Goal: Task Accomplishment & Management: Manage account settings

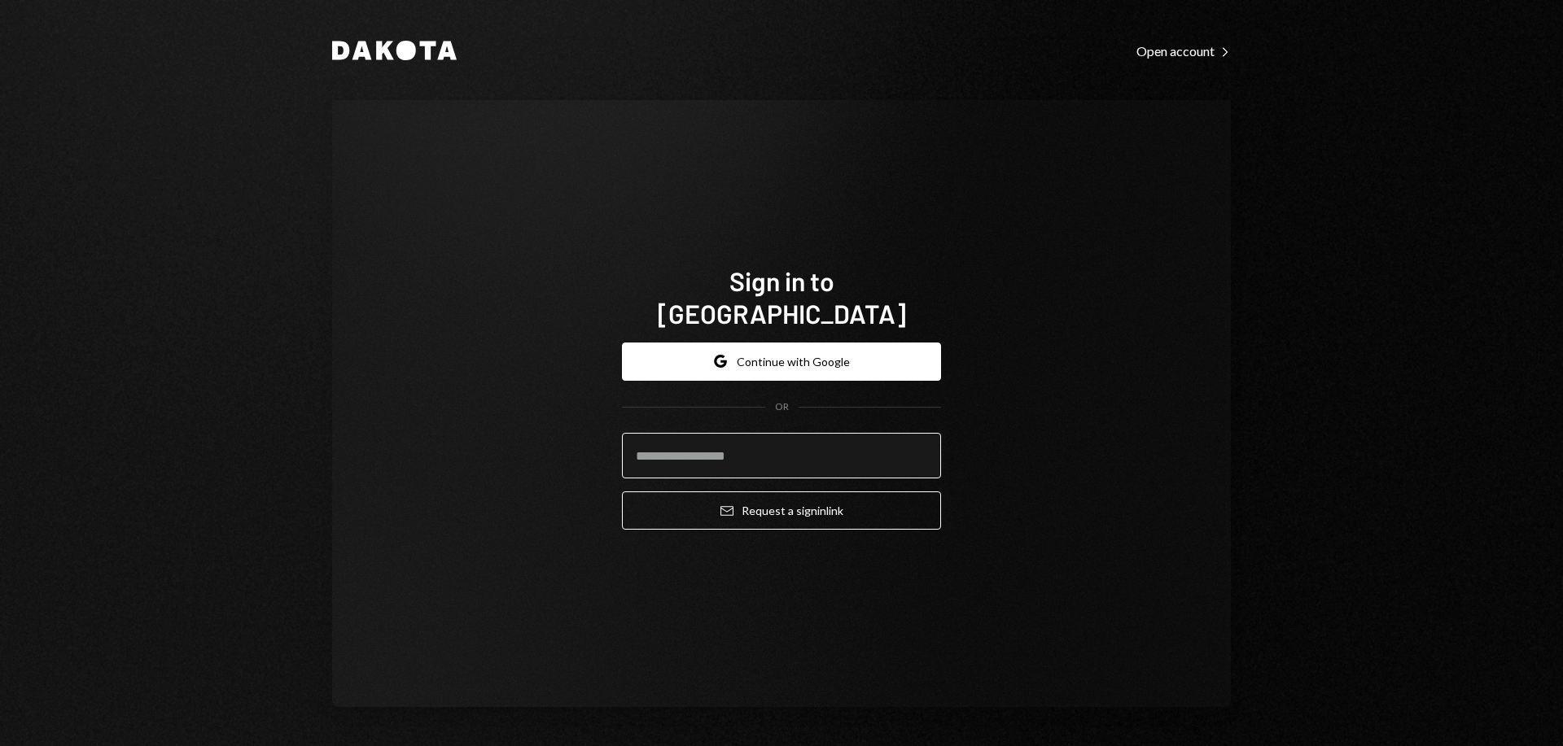
click at [748, 433] on input "email" at bounding box center [781, 456] width 319 height 46
type input "**********"
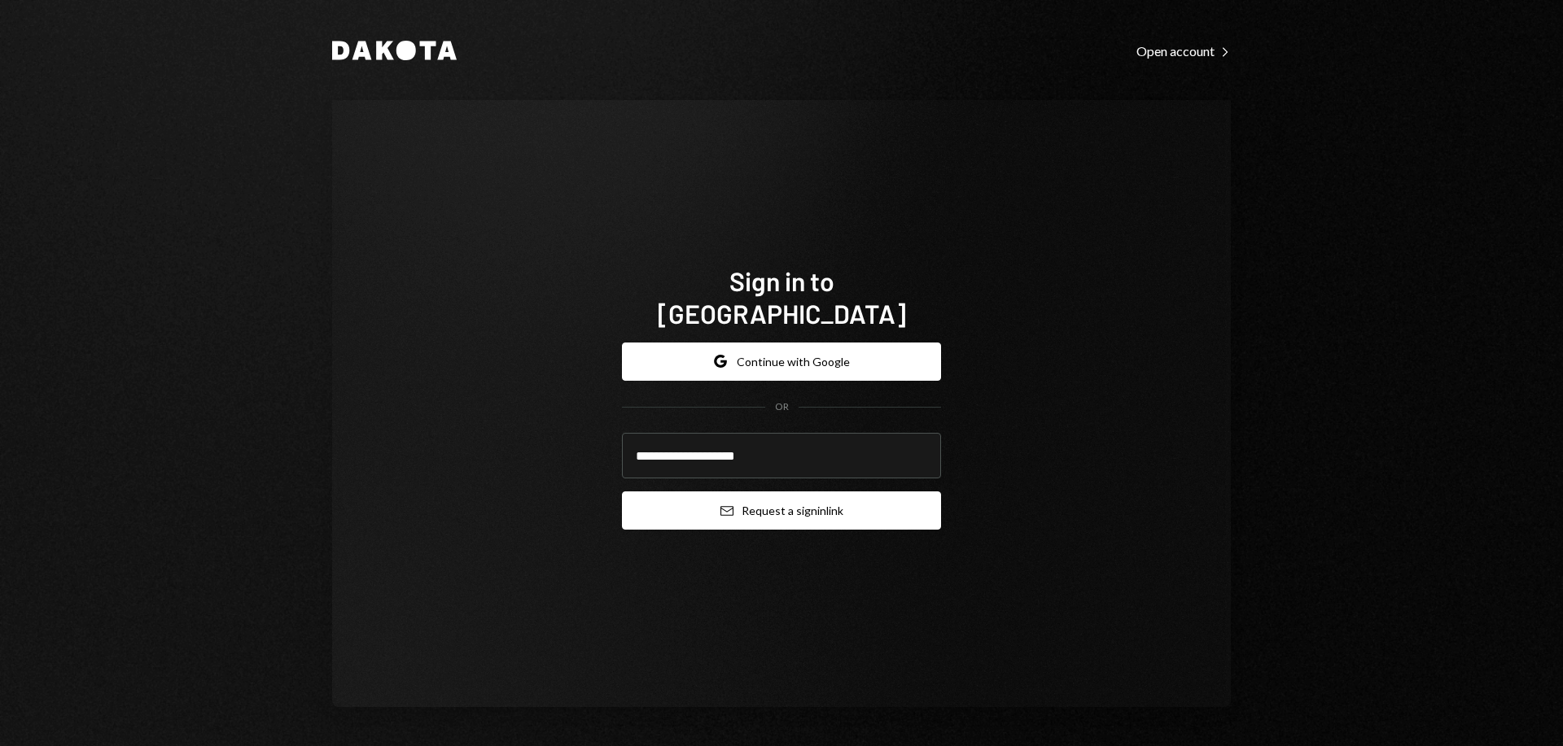
click at [768, 493] on button "Email Request a sign in link" at bounding box center [781, 511] width 319 height 38
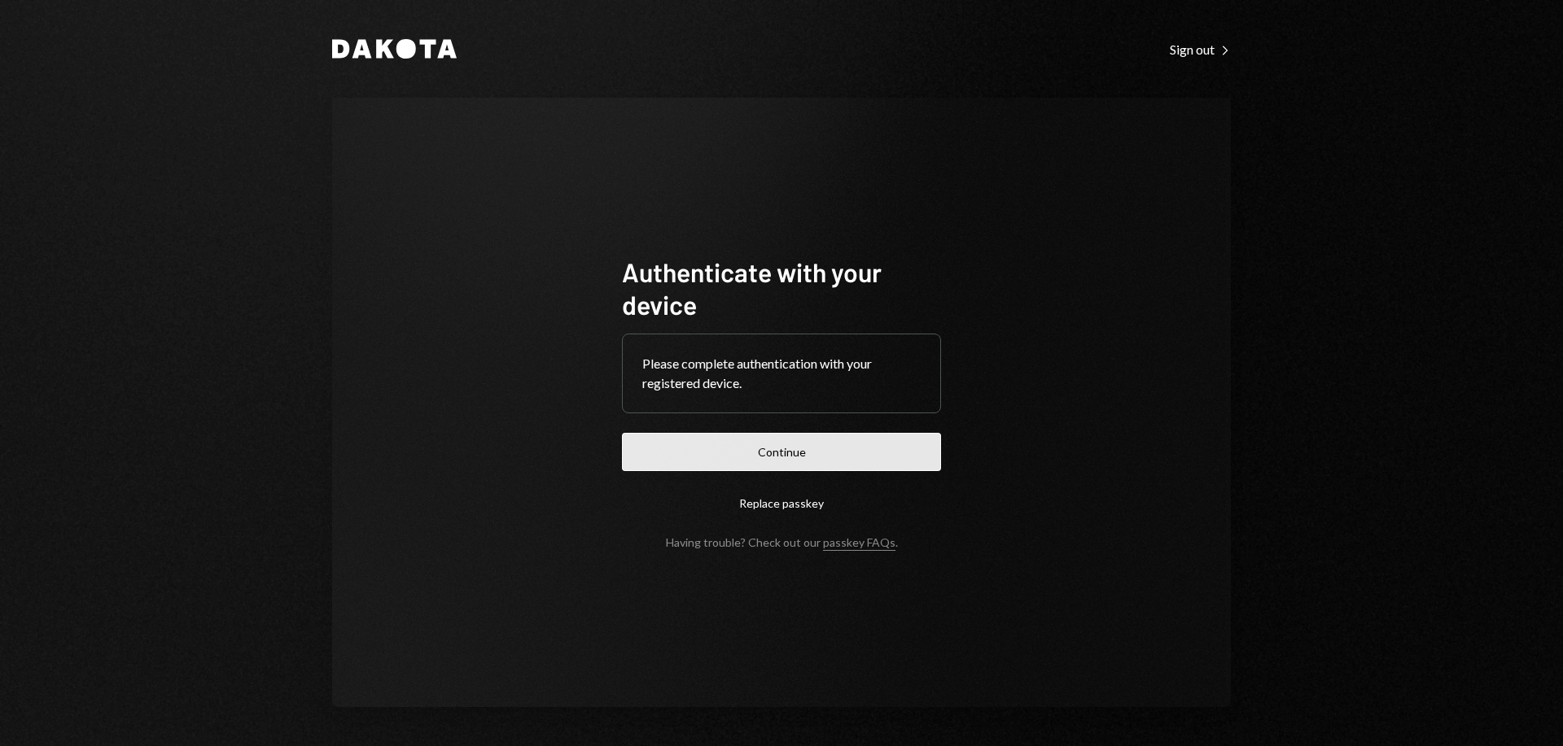
click at [817, 451] on button "Continue" at bounding box center [781, 452] width 319 height 38
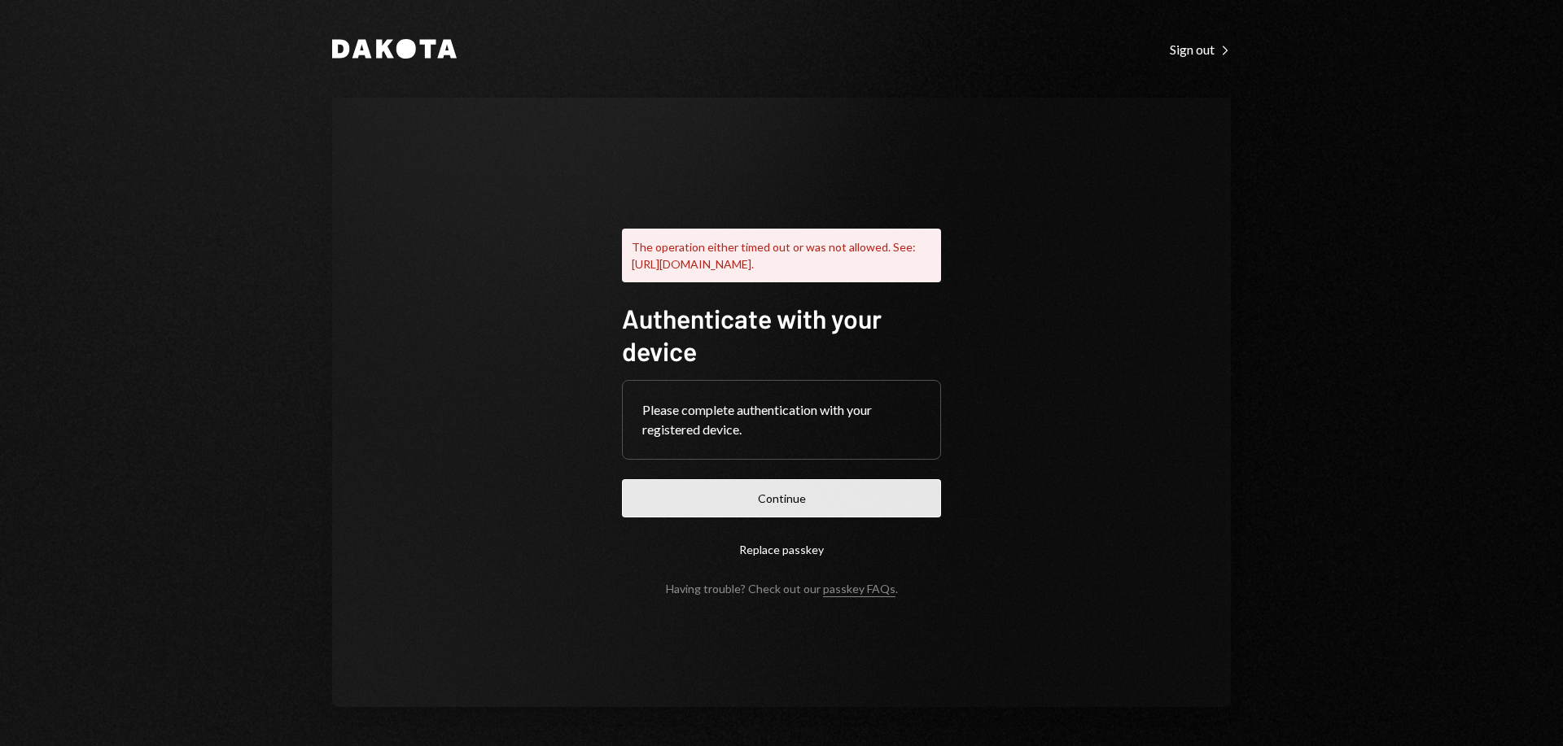
click at [746, 497] on button "Continue" at bounding box center [781, 498] width 319 height 38
click at [777, 556] on button "Replace passkey" at bounding box center [781, 550] width 319 height 38
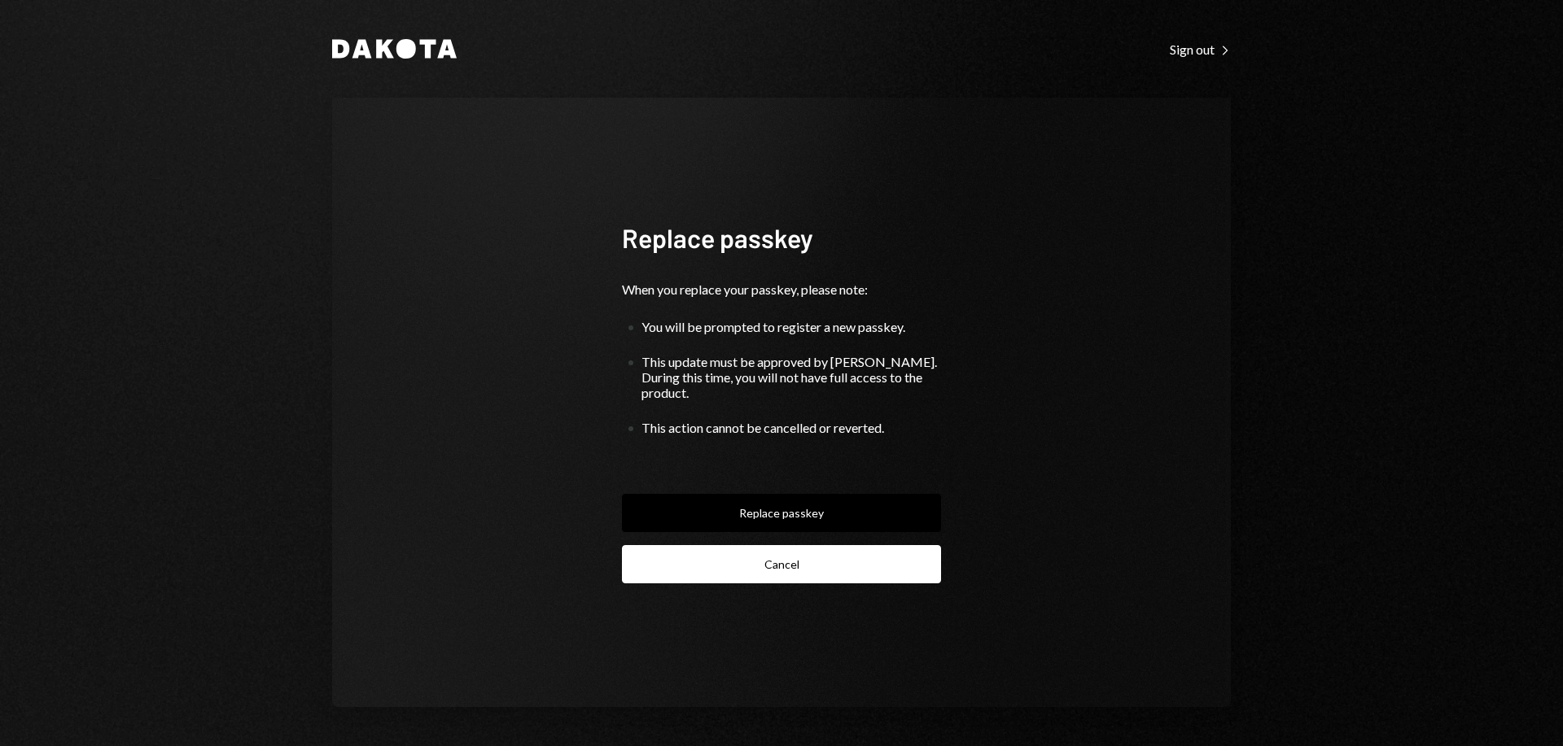
click at [766, 558] on button "Cancel" at bounding box center [781, 564] width 319 height 38
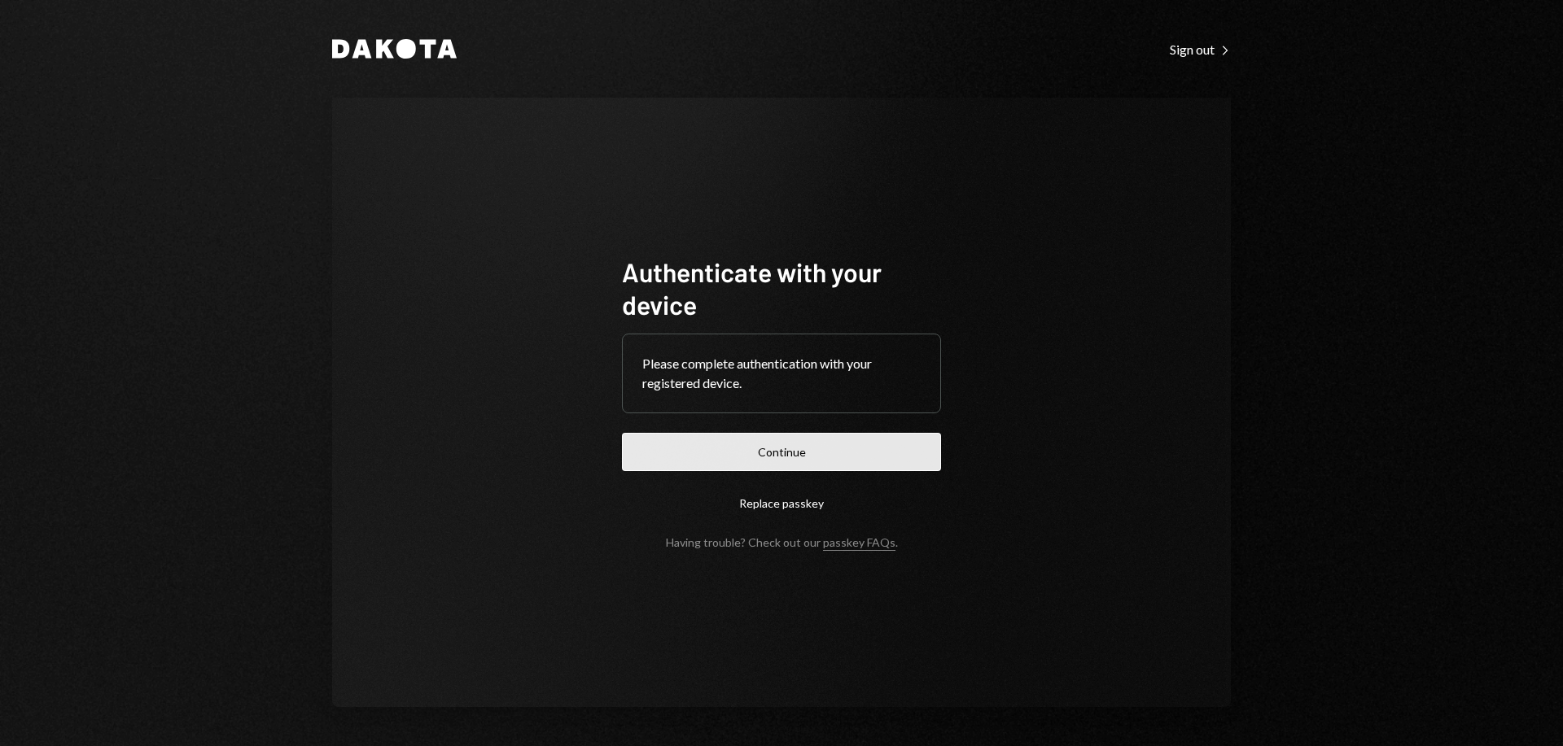
click at [786, 456] on button "Continue" at bounding box center [781, 452] width 319 height 38
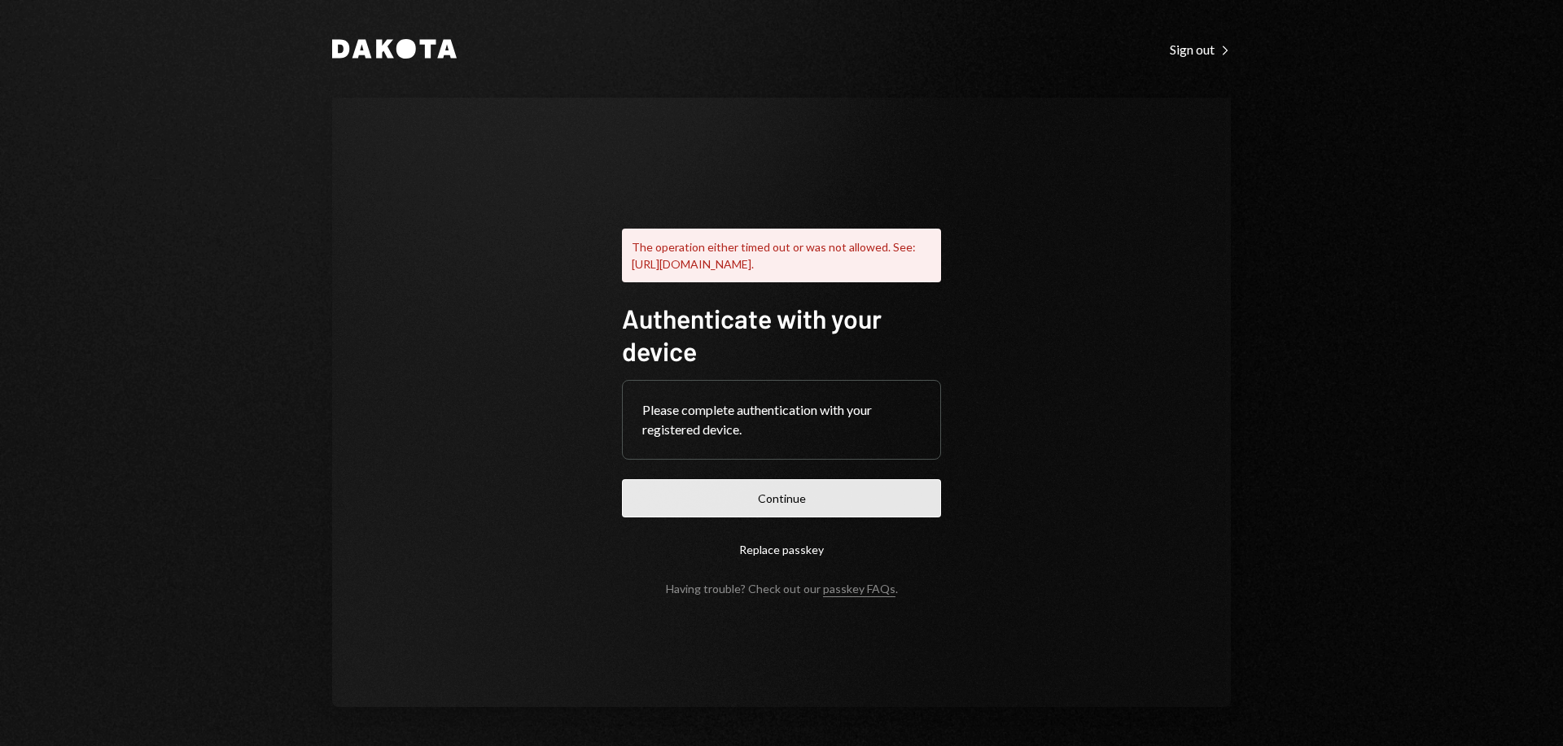
click at [794, 509] on button "Continue" at bounding box center [781, 498] width 319 height 38
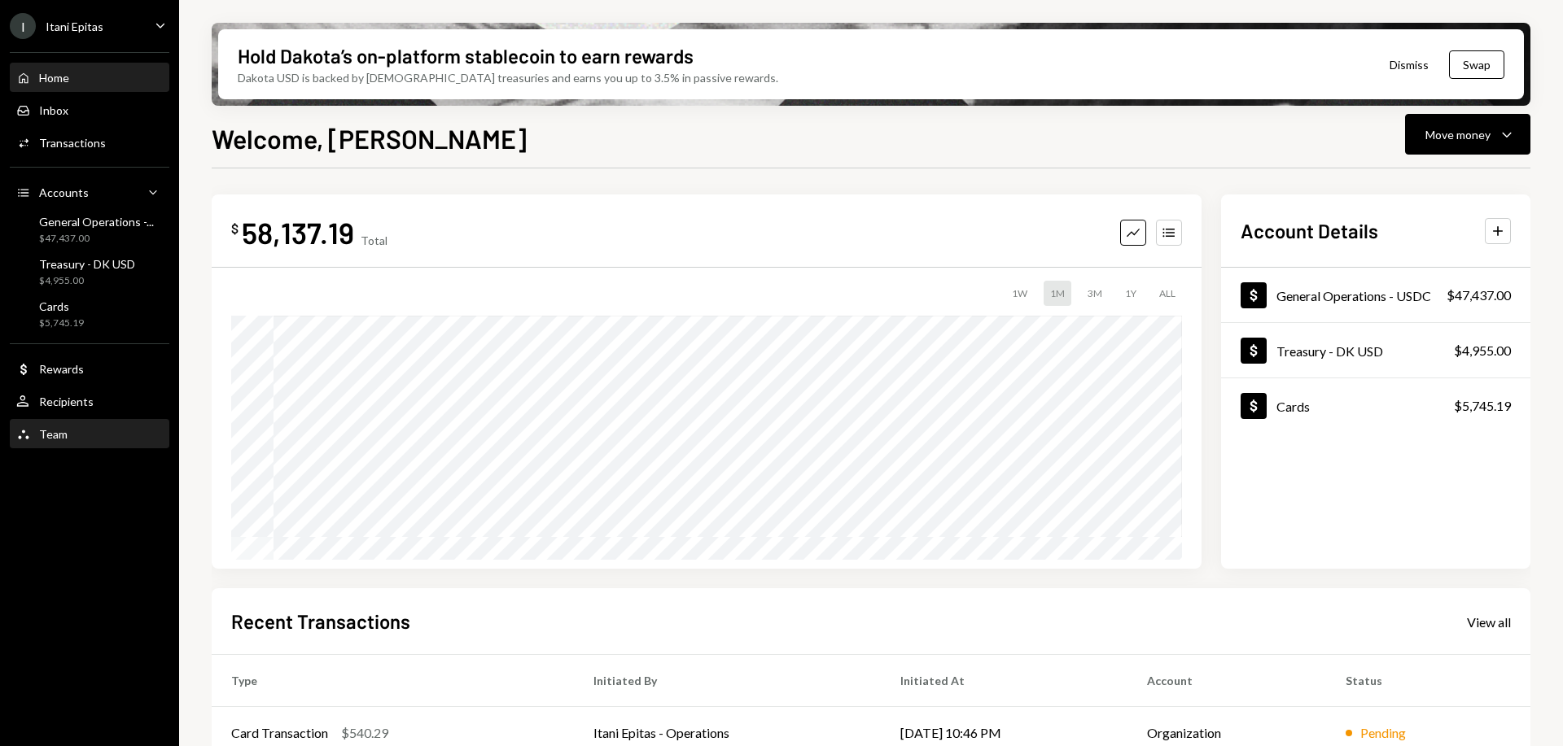
click at [49, 432] on div "Team" at bounding box center [53, 434] width 28 height 14
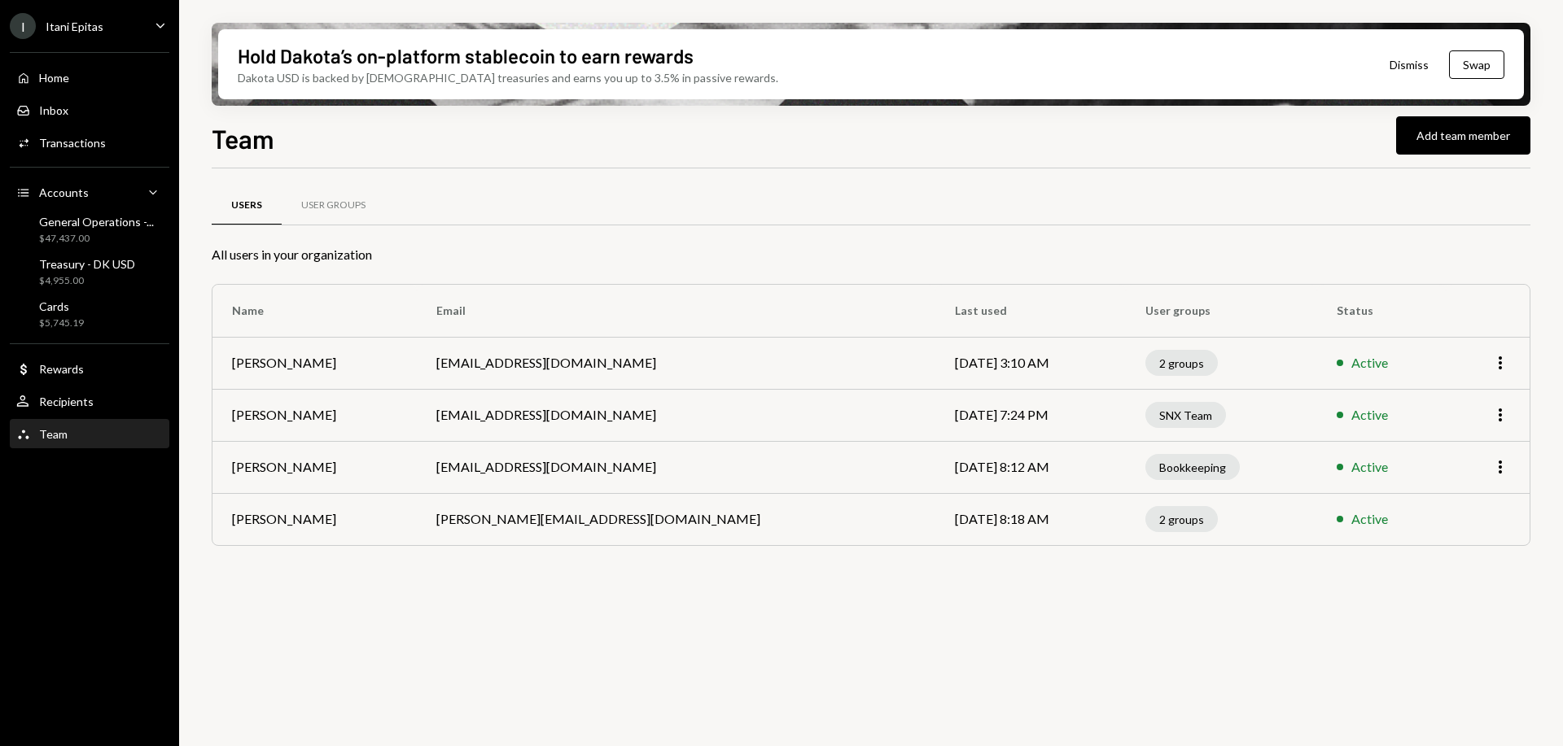
click at [1018, 470] on td "Sep 8, 2025 8:12 AM" at bounding box center [1030, 467] width 190 height 52
click at [1497, 462] on icon "More" at bounding box center [1500, 467] width 20 height 20
drag, startPoint x: 991, startPoint y: 470, endPoint x: 1131, endPoint y: 464, distance: 140.1
click at [992, 470] on td "Sep 8, 2025 8:12 AM" at bounding box center [1030, 467] width 190 height 52
click at [1145, 470] on div "Bookkeeping" at bounding box center [1192, 467] width 94 height 26
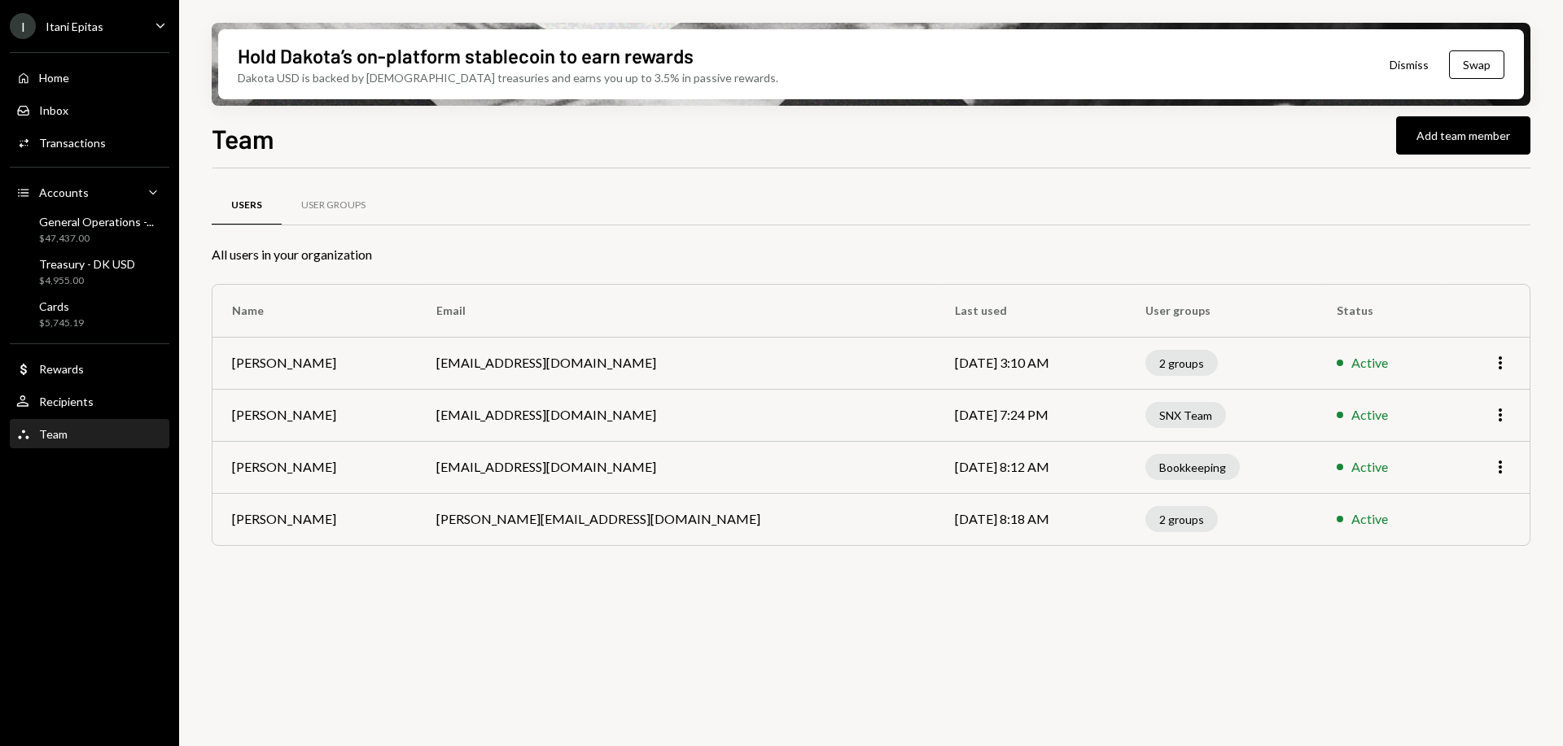
click at [273, 458] on td "Dion Roos" at bounding box center [314, 467] width 204 height 52
click at [339, 193] on div "User Groups" at bounding box center [333, 205] width 103 height 39
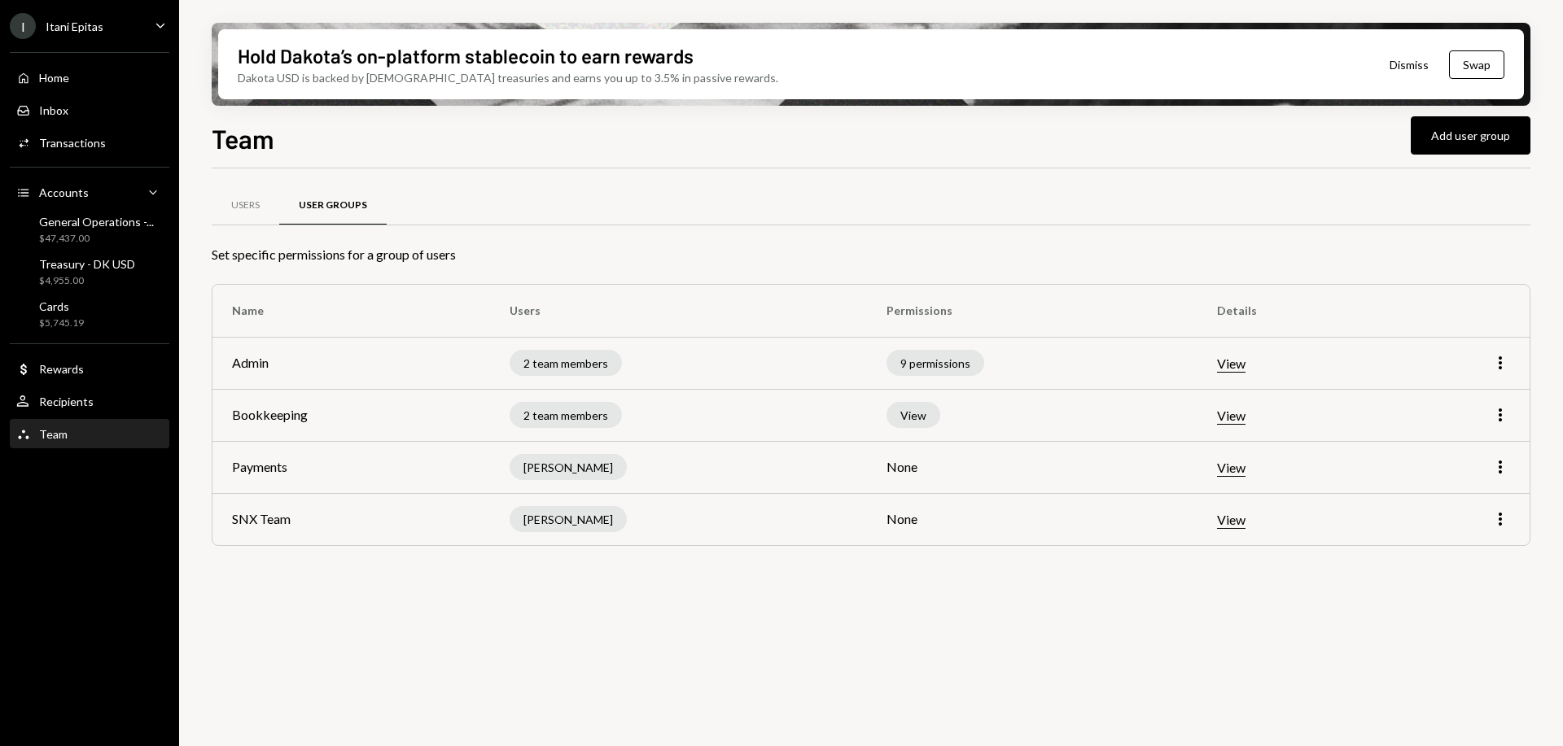
click at [940, 414] on div "View" at bounding box center [913, 415] width 54 height 26
click at [1240, 366] on button "View" at bounding box center [1231, 364] width 28 height 17
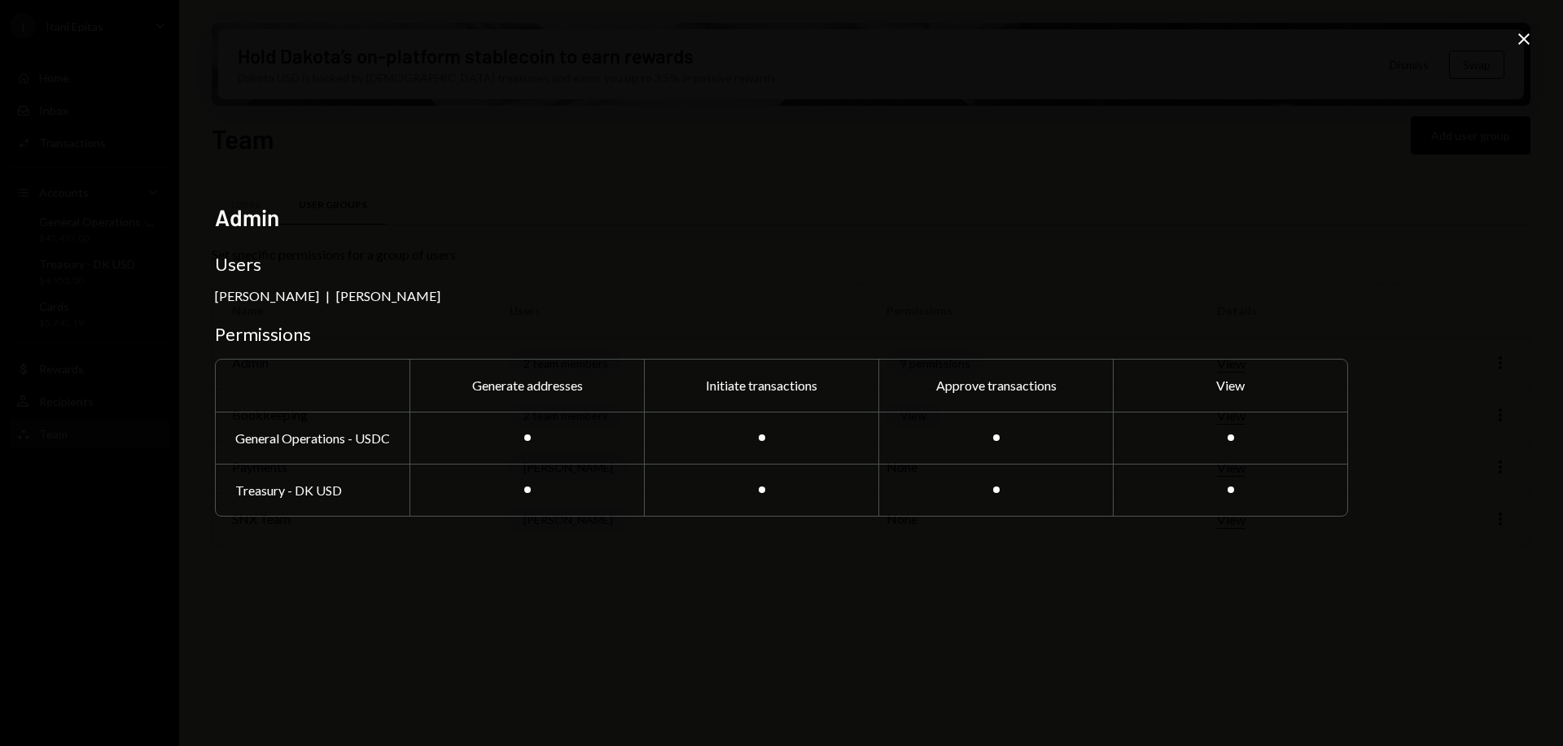
click at [1525, 36] on icon "Close" at bounding box center [1524, 39] width 20 height 20
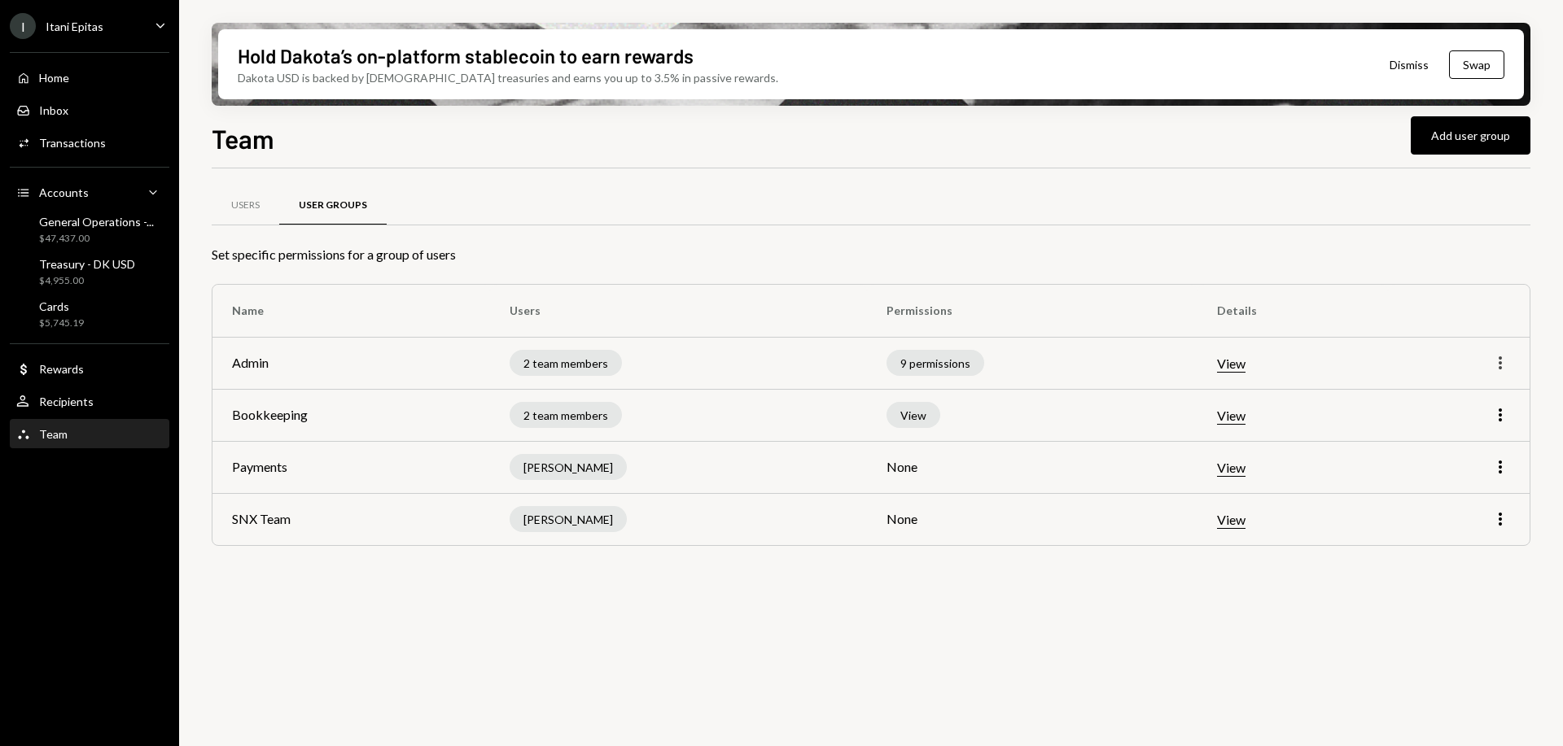
click at [1495, 361] on icon "More" at bounding box center [1500, 363] width 20 height 20
click at [1453, 394] on div "Edit" at bounding box center [1462, 397] width 81 height 28
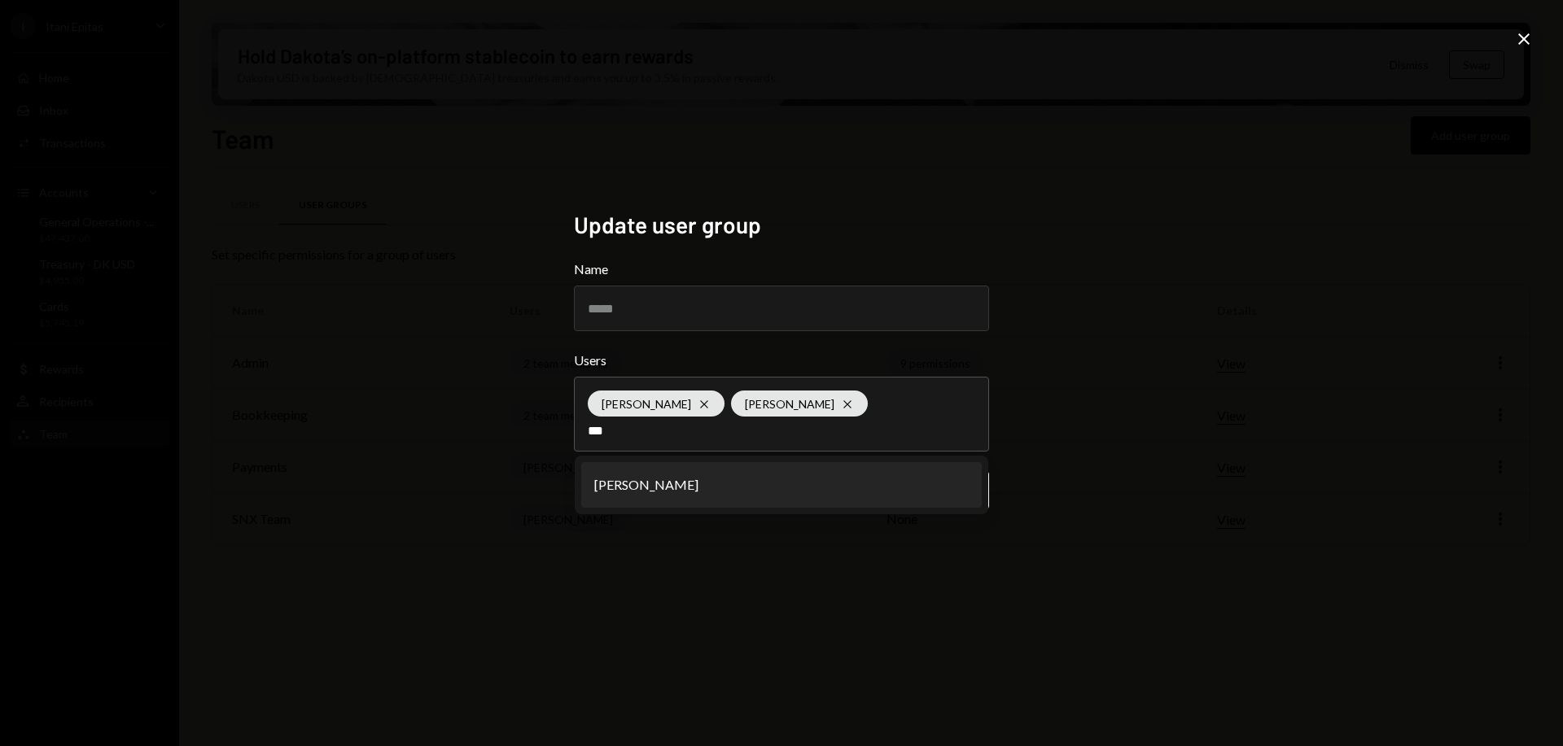
type input "***"
click at [736, 468] on li "Dion Roos" at bounding box center [781, 485] width 400 height 46
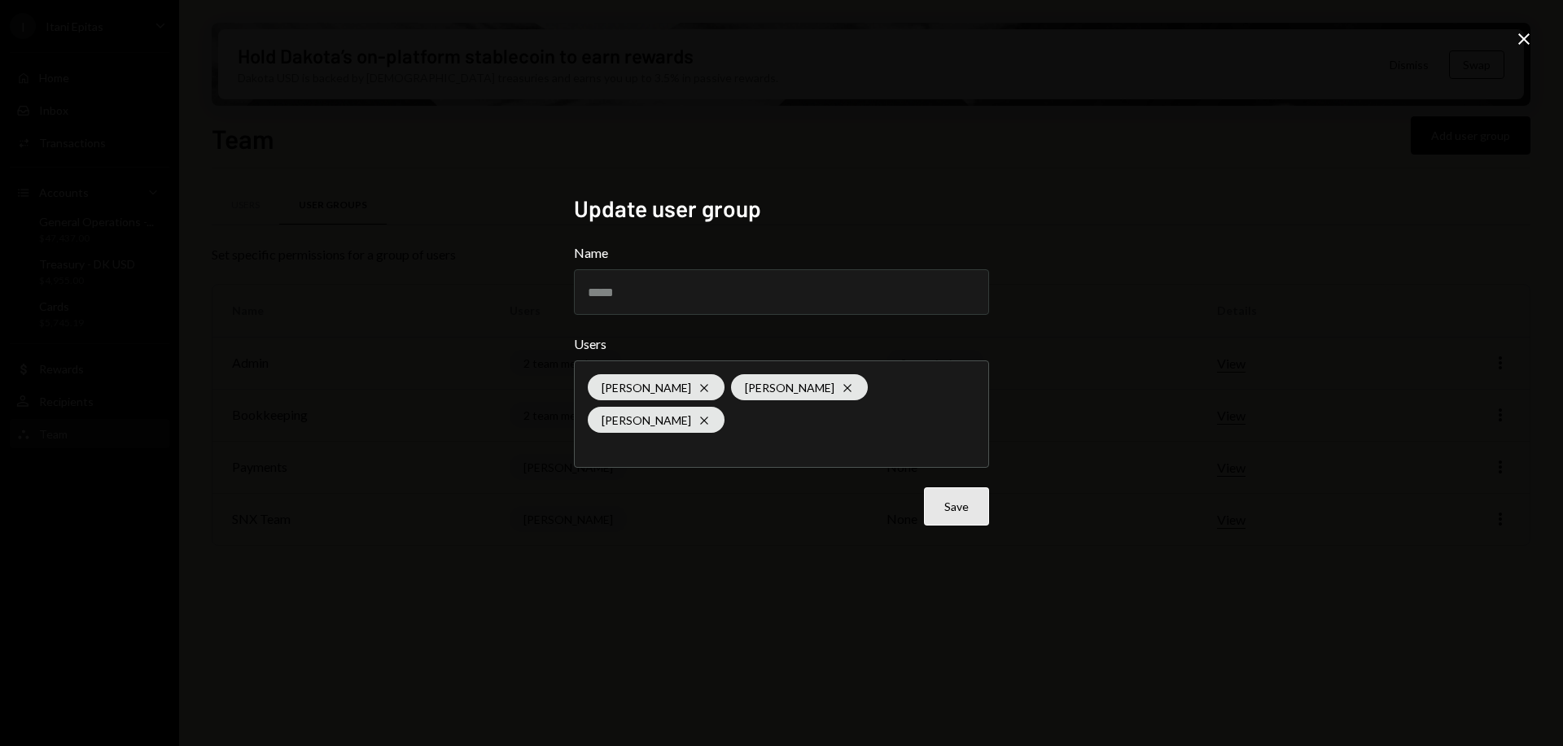
click at [969, 494] on button "Save" at bounding box center [956, 507] width 65 height 38
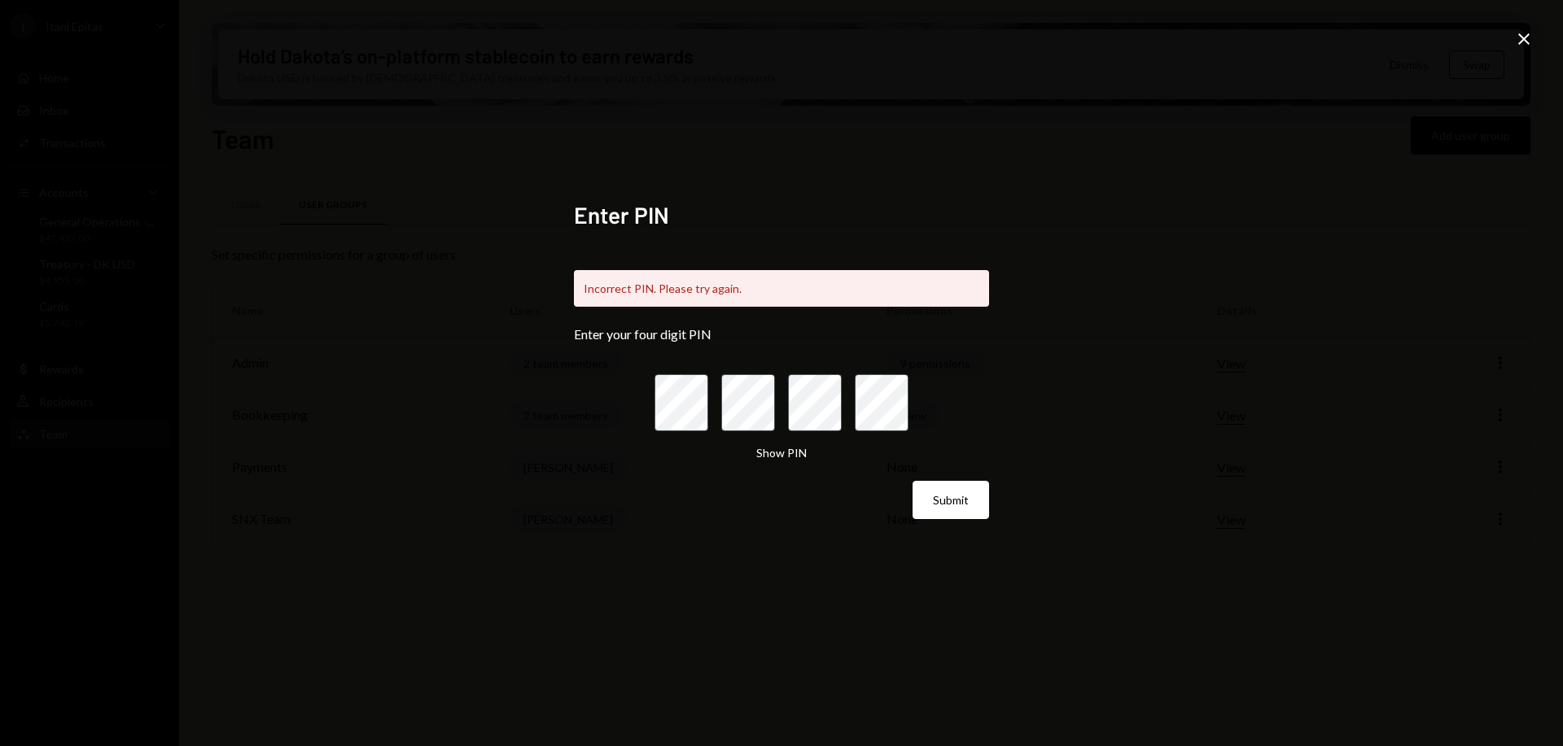
click at [1525, 40] on icon at bounding box center [1523, 38] width 11 height 11
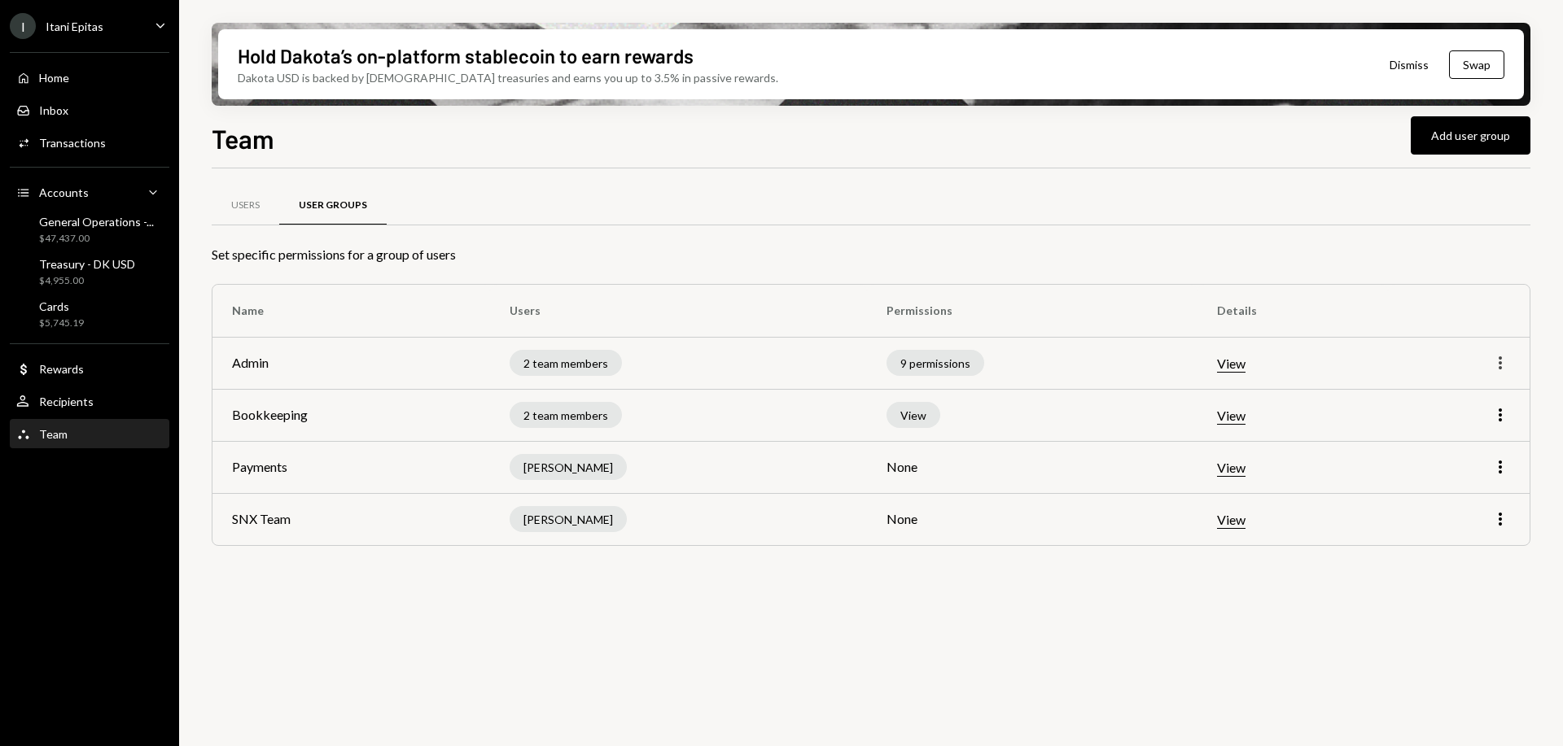
click at [1503, 361] on icon "More" at bounding box center [1500, 363] width 20 height 20
click at [1465, 393] on div "Edit" at bounding box center [1462, 397] width 81 height 28
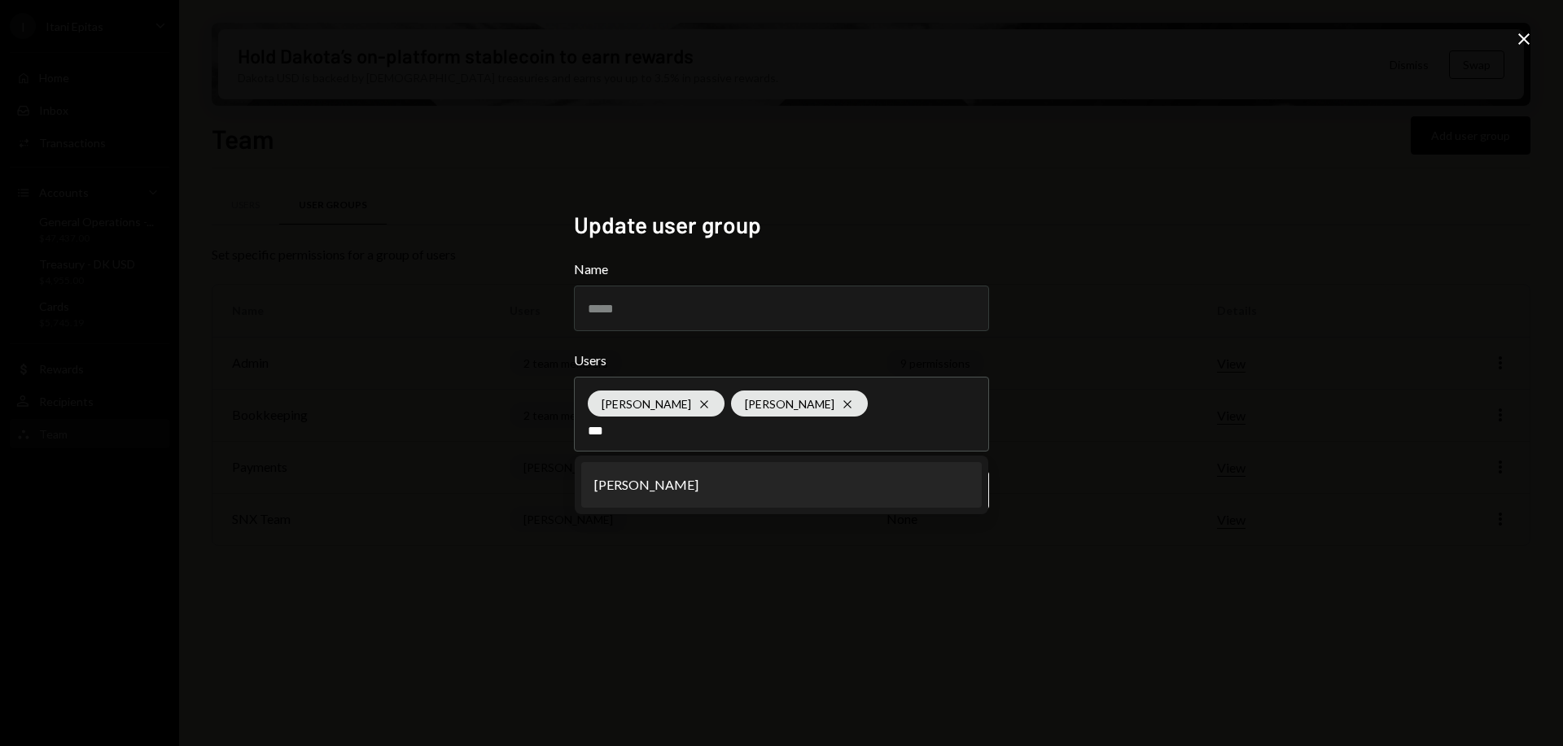
type input "***"
click at [874, 478] on li "Dion Roos" at bounding box center [781, 485] width 400 height 46
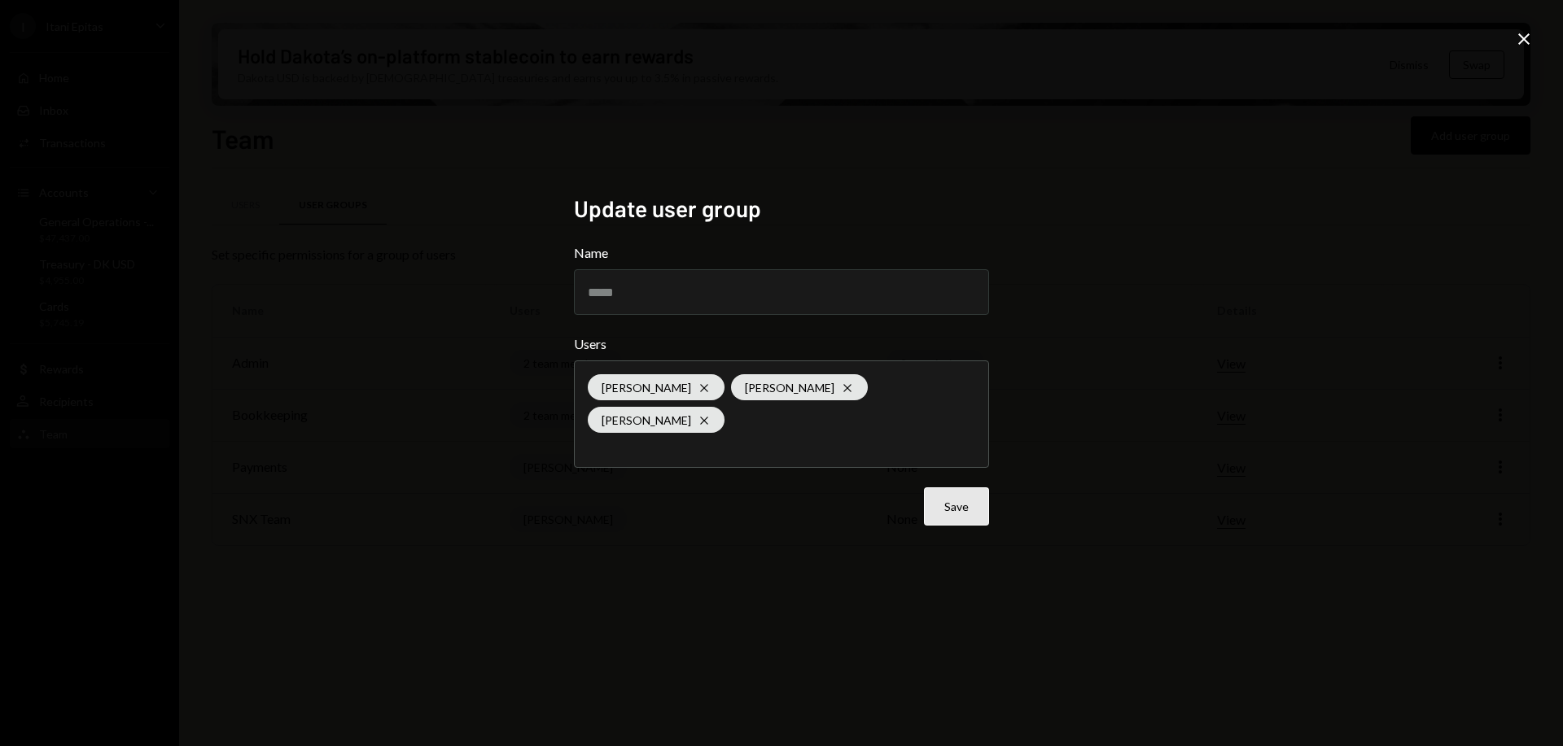
click at [957, 495] on button "Save" at bounding box center [956, 507] width 65 height 38
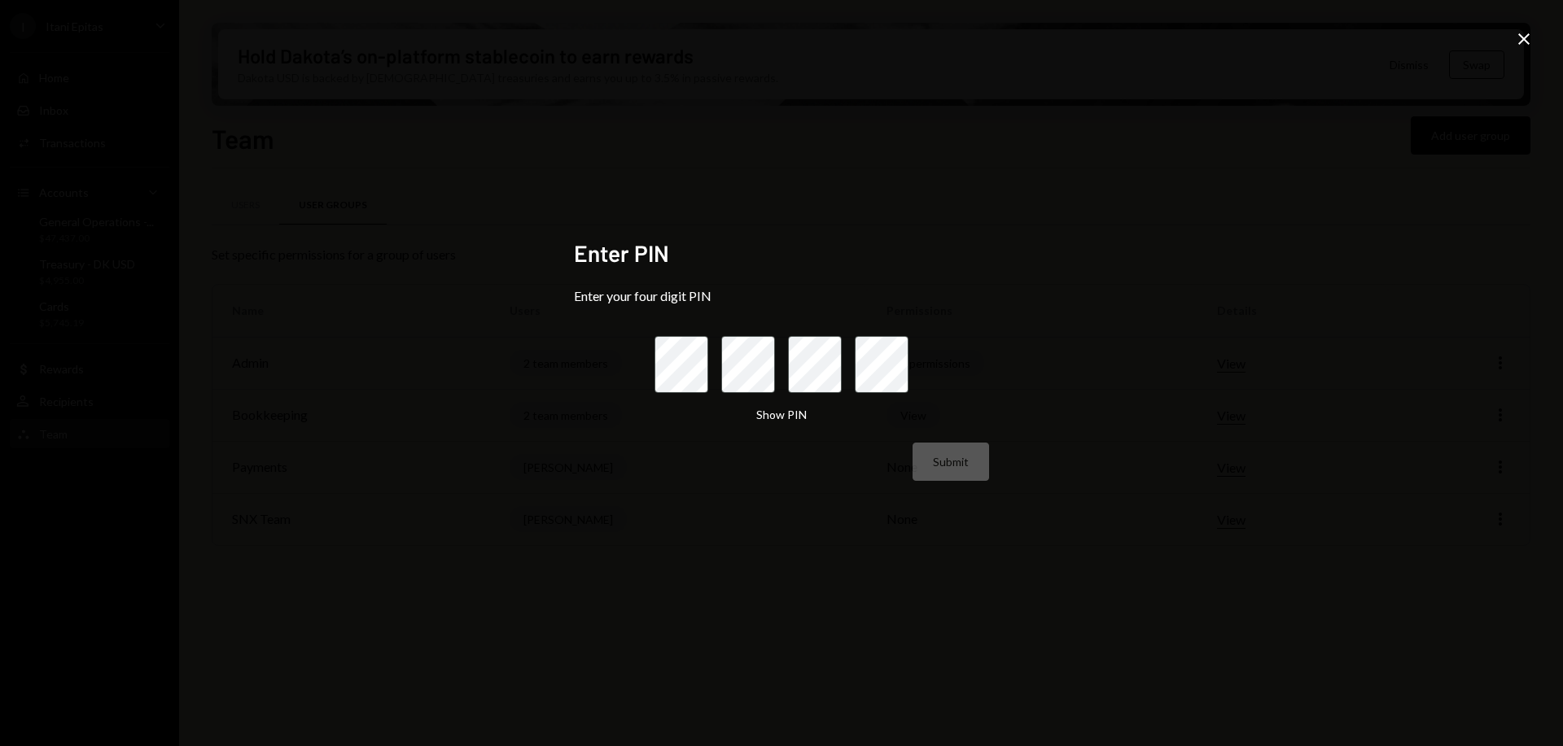
click at [1521, 41] on icon at bounding box center [1523, 38] width 11 height 11
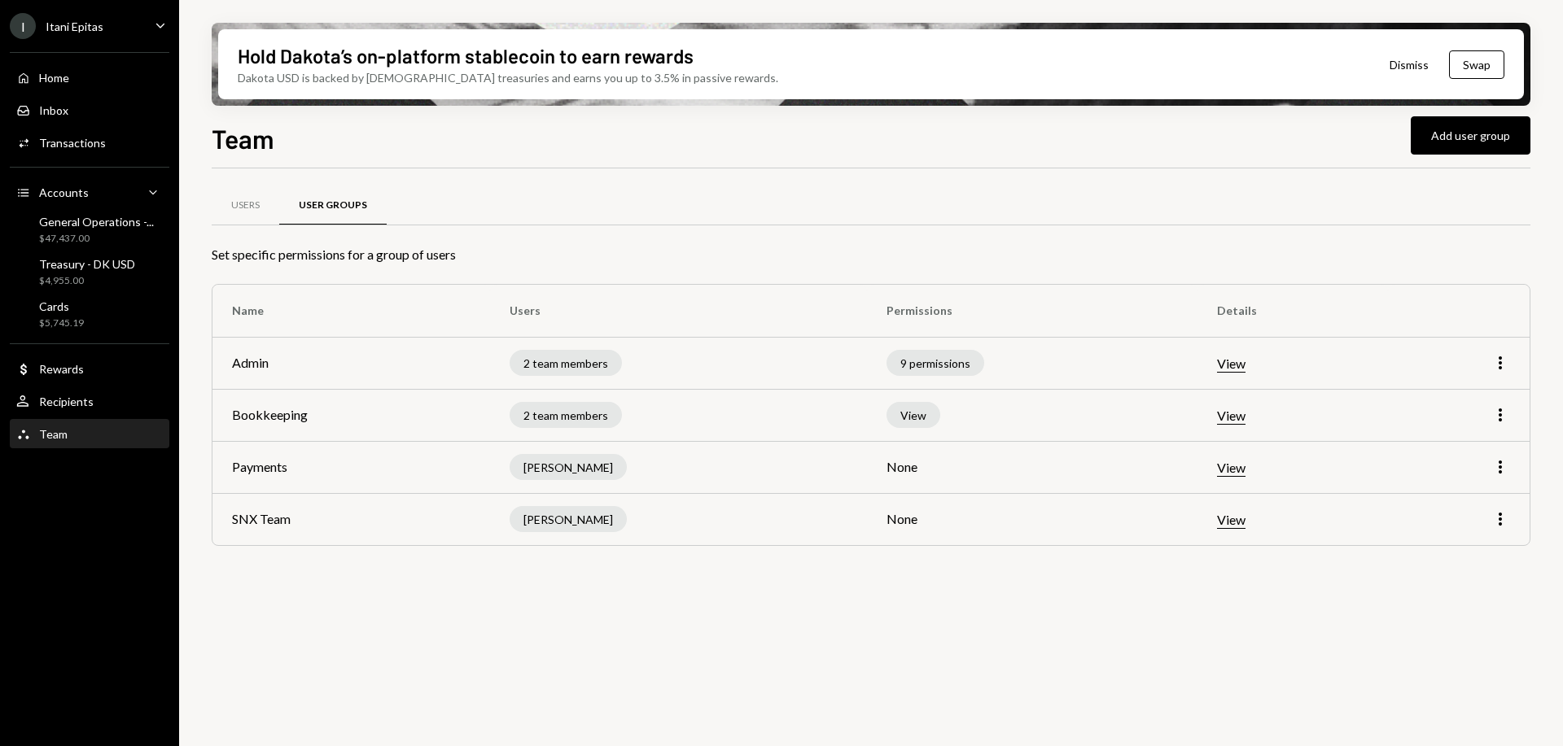
click at [1245, 366] on button "View" at bounding box center [1231, 364] width 28 height 17
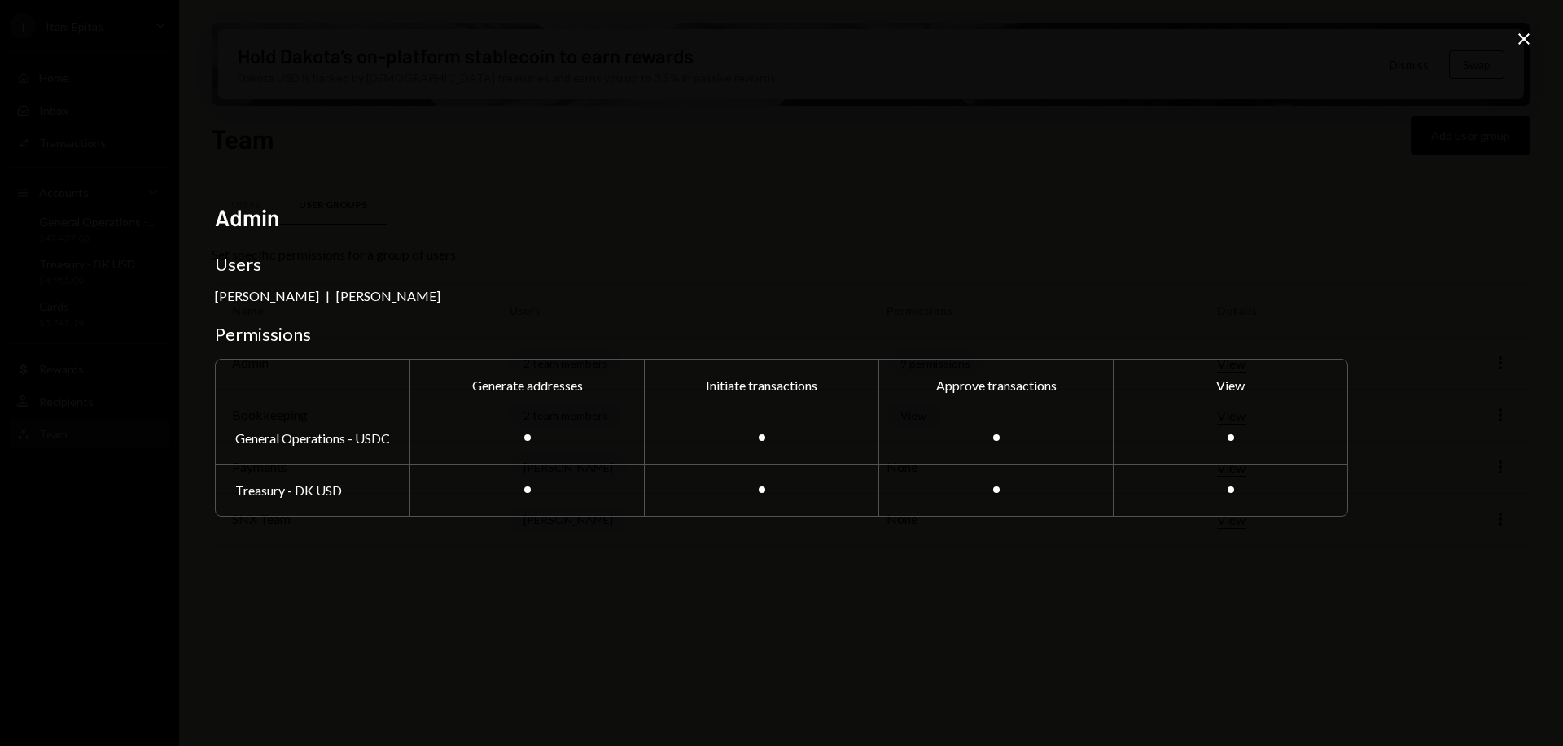
click at [1533, 39] on div "Admin Users Liana Etsebeth | Jean Du Plessis Permissions Generate addresses Ini…" at bounding box center [781, 373] width 1563 height 746
click at [1525, 39] on icon "Close" at bounding box center [1524, 39] width 20 height 20
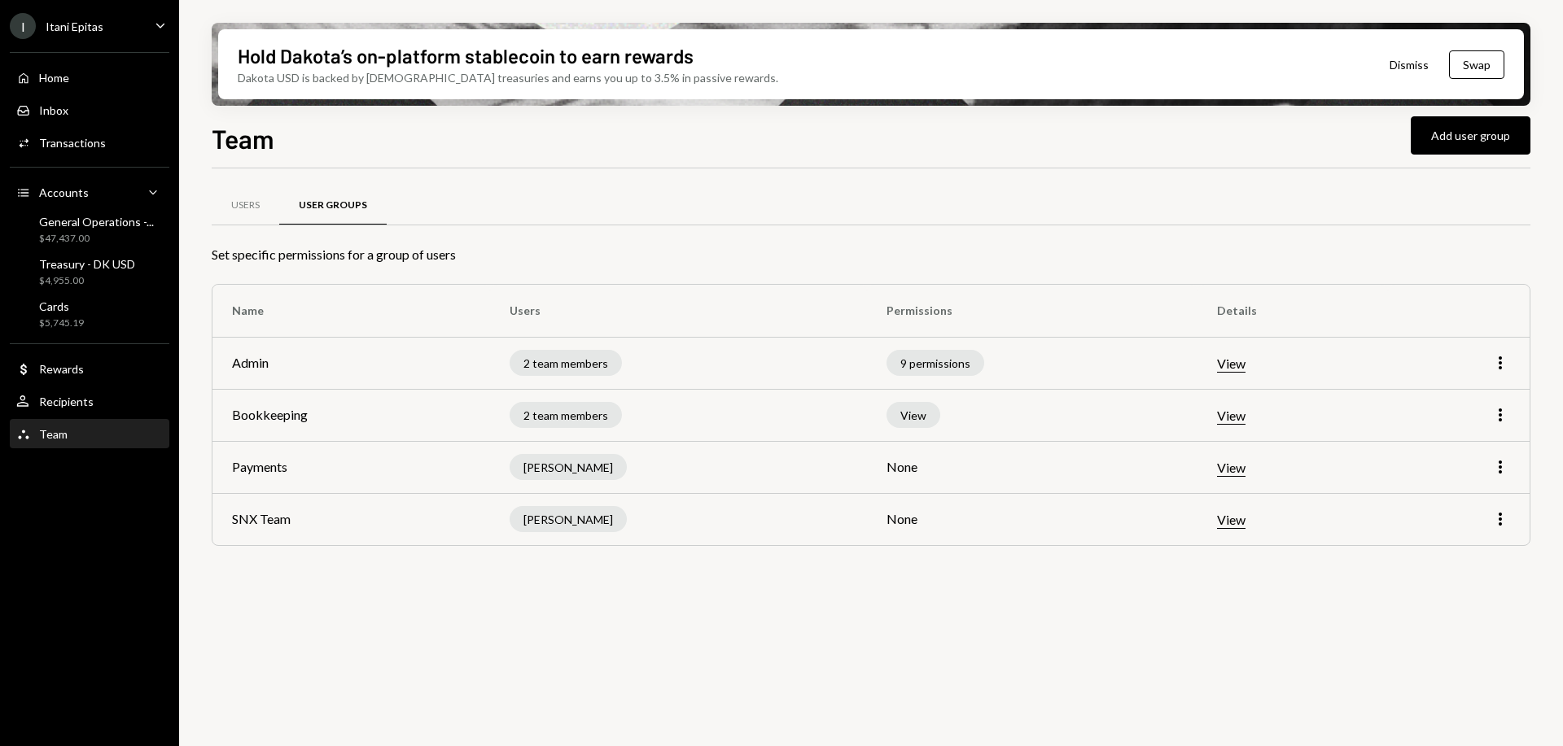
click at [1245, 418] on button "View" at bounding box center [1231, 416] width 28 height 17
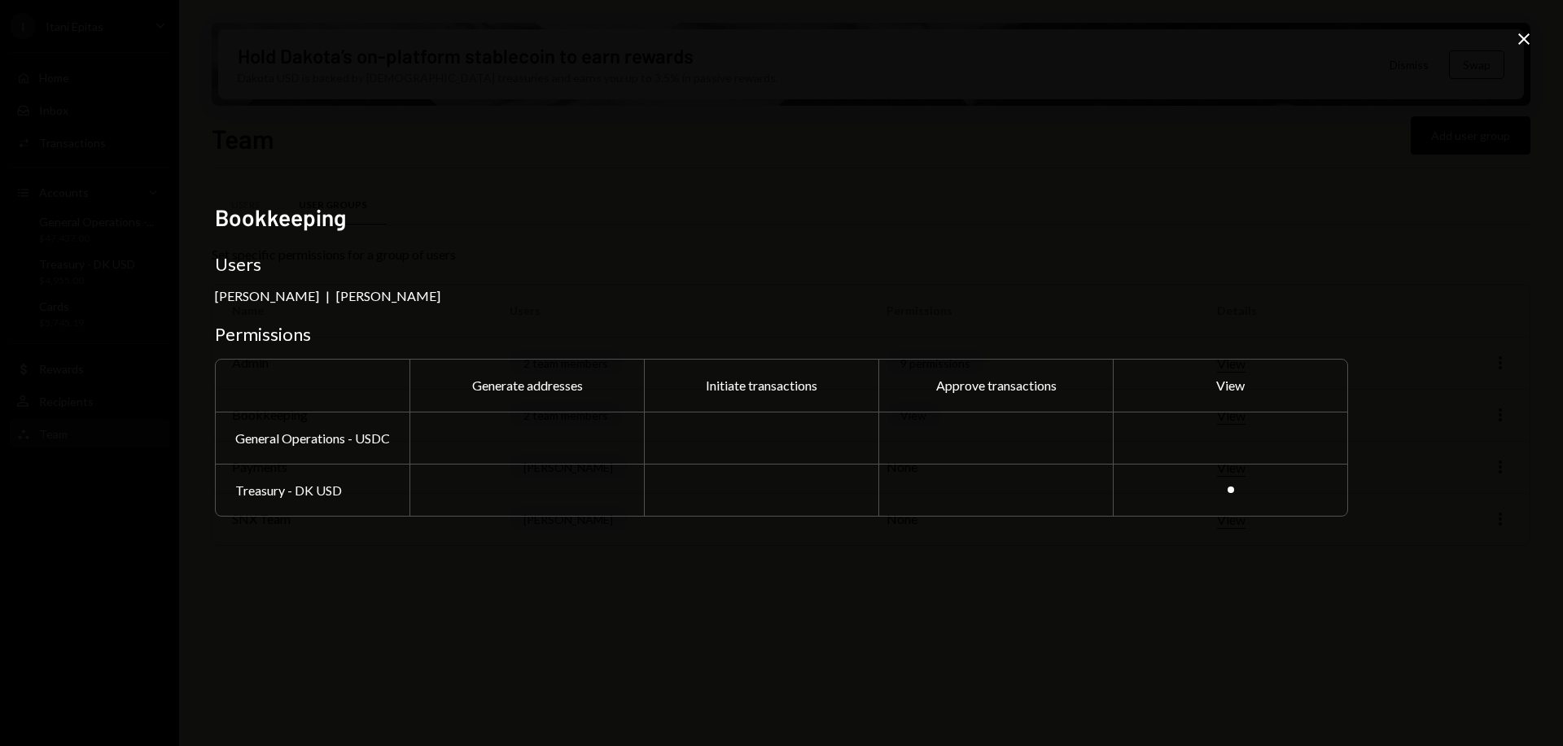
click at [1531, 39] on icon "Close" at bounding box center [1524, 39] width 20 height 20
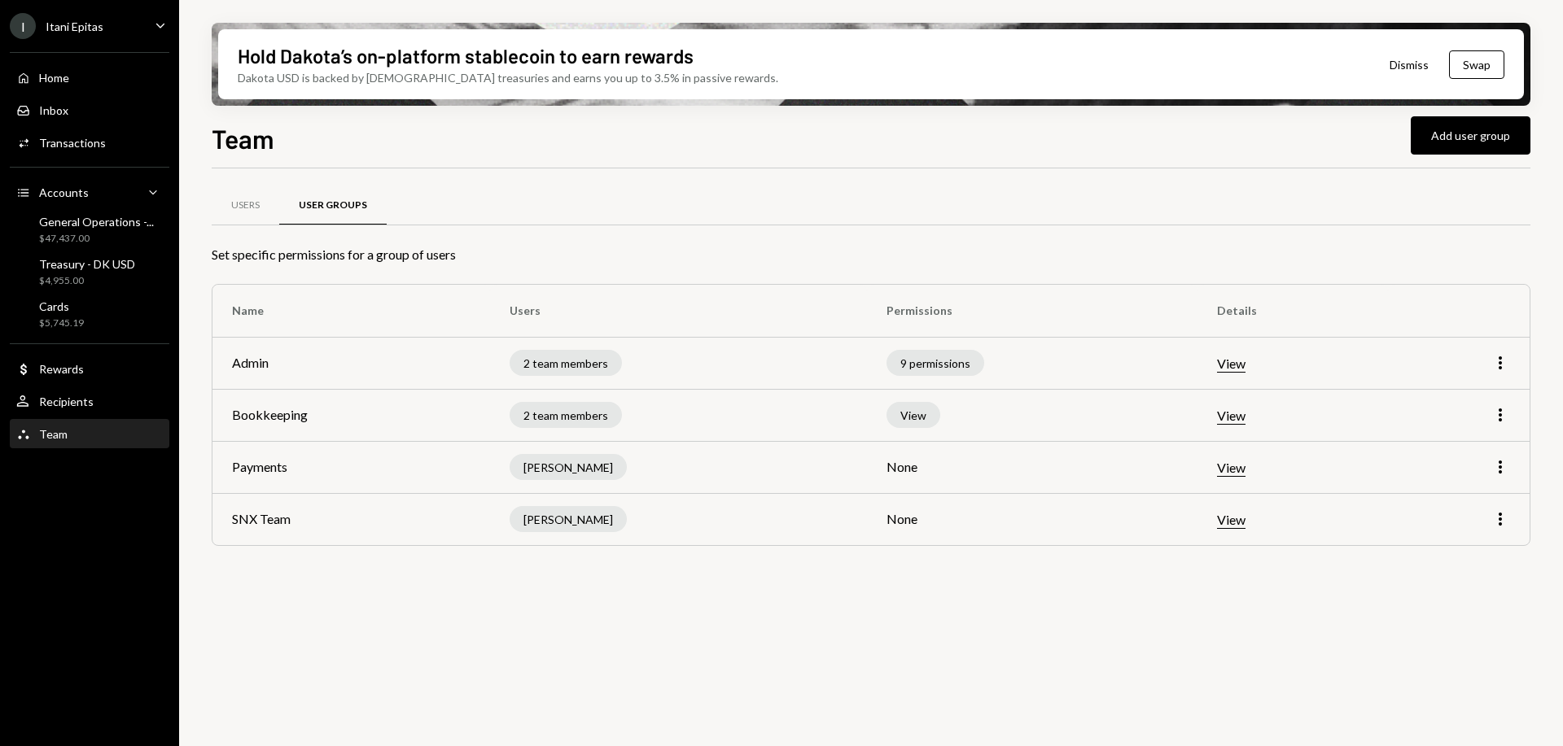
click at [940, 422] on div "View" at bounding box center [913, 415] width 54 height 26
click at [1245, 418] on button "View" at bounding box center [1231, 416] width 28 height 17
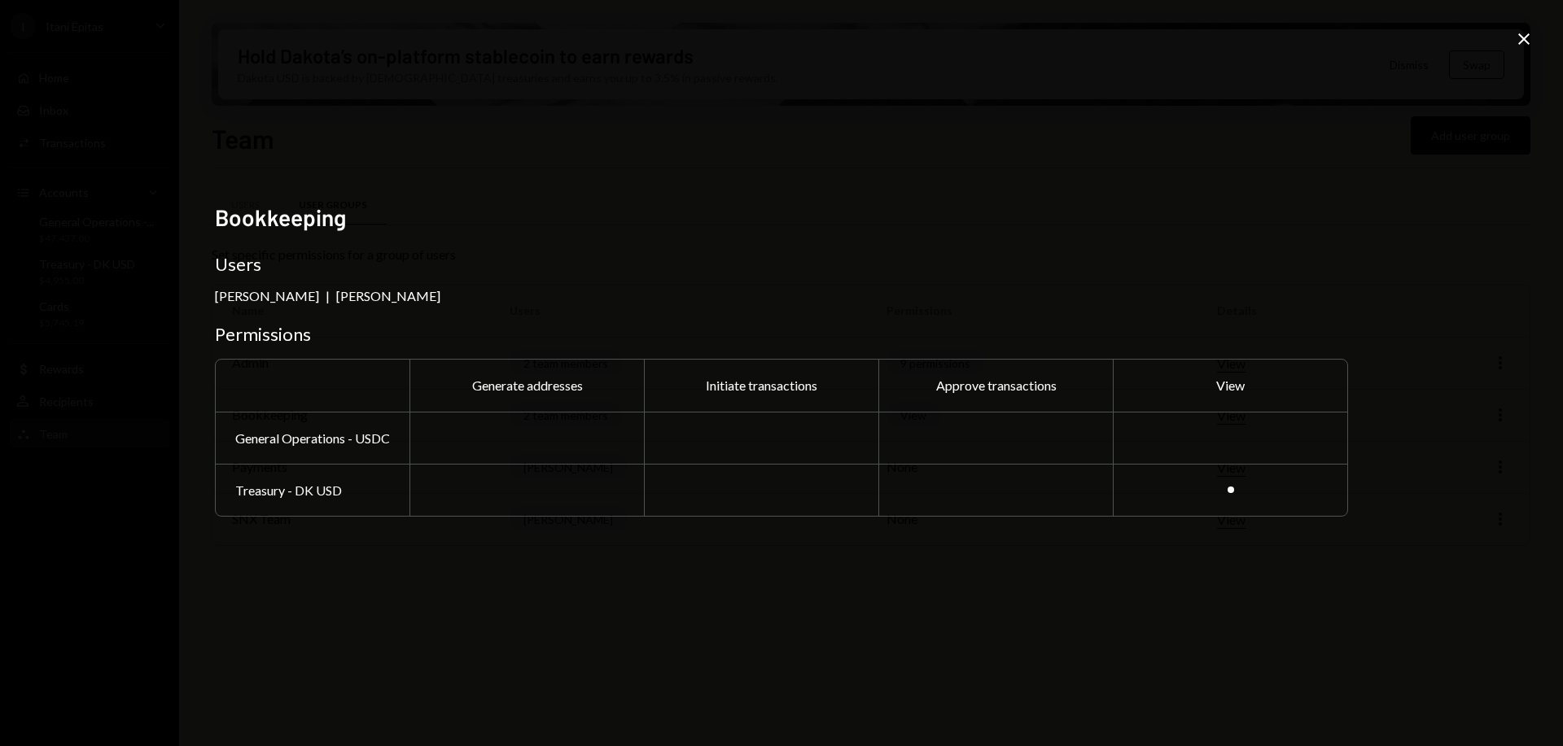
click at [1526, 36] on icon at bounding box center [1523, 38] width 11 height 11
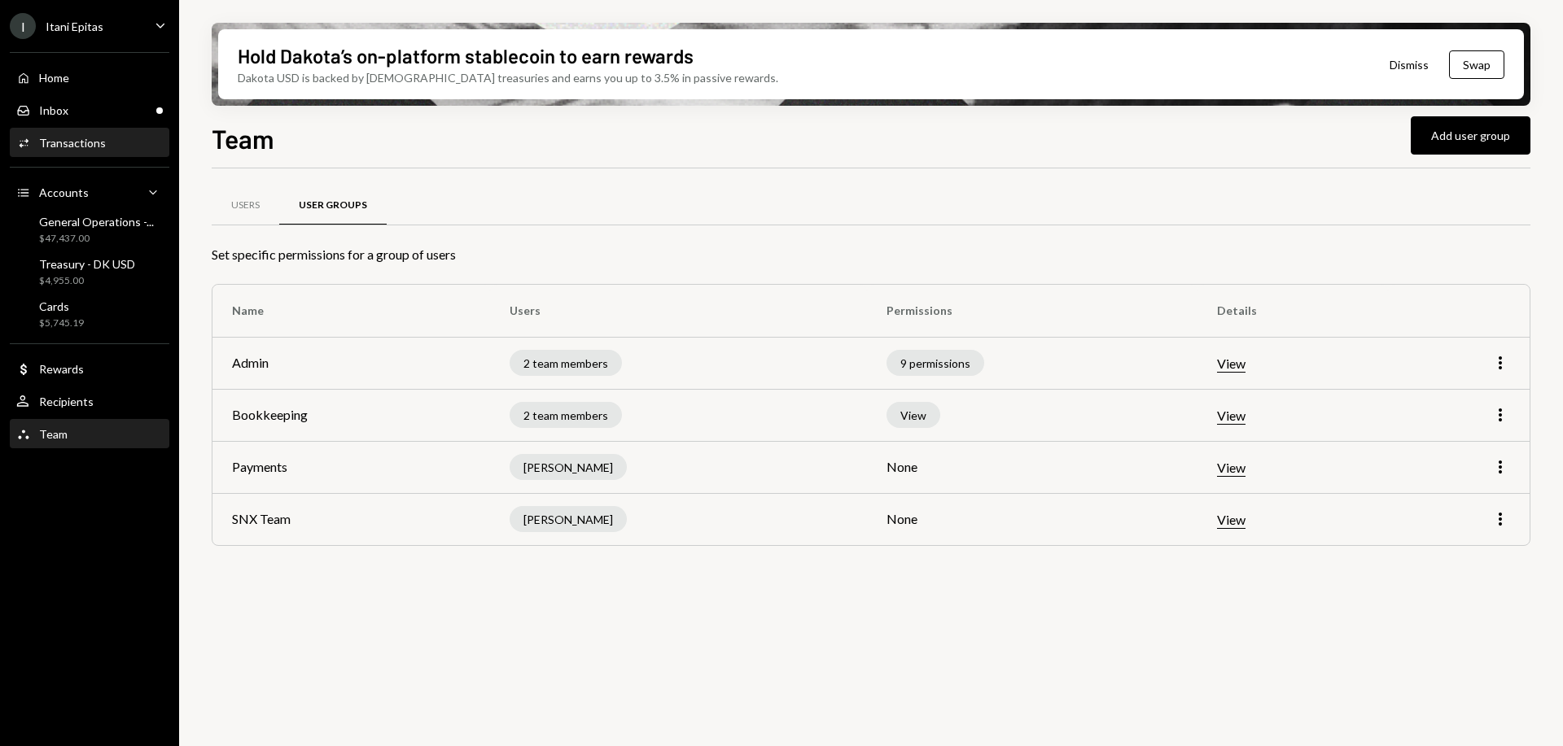
click at [79, 134] on div "Activities Transactions" at bounding box center [89, 143] width 147 height 28
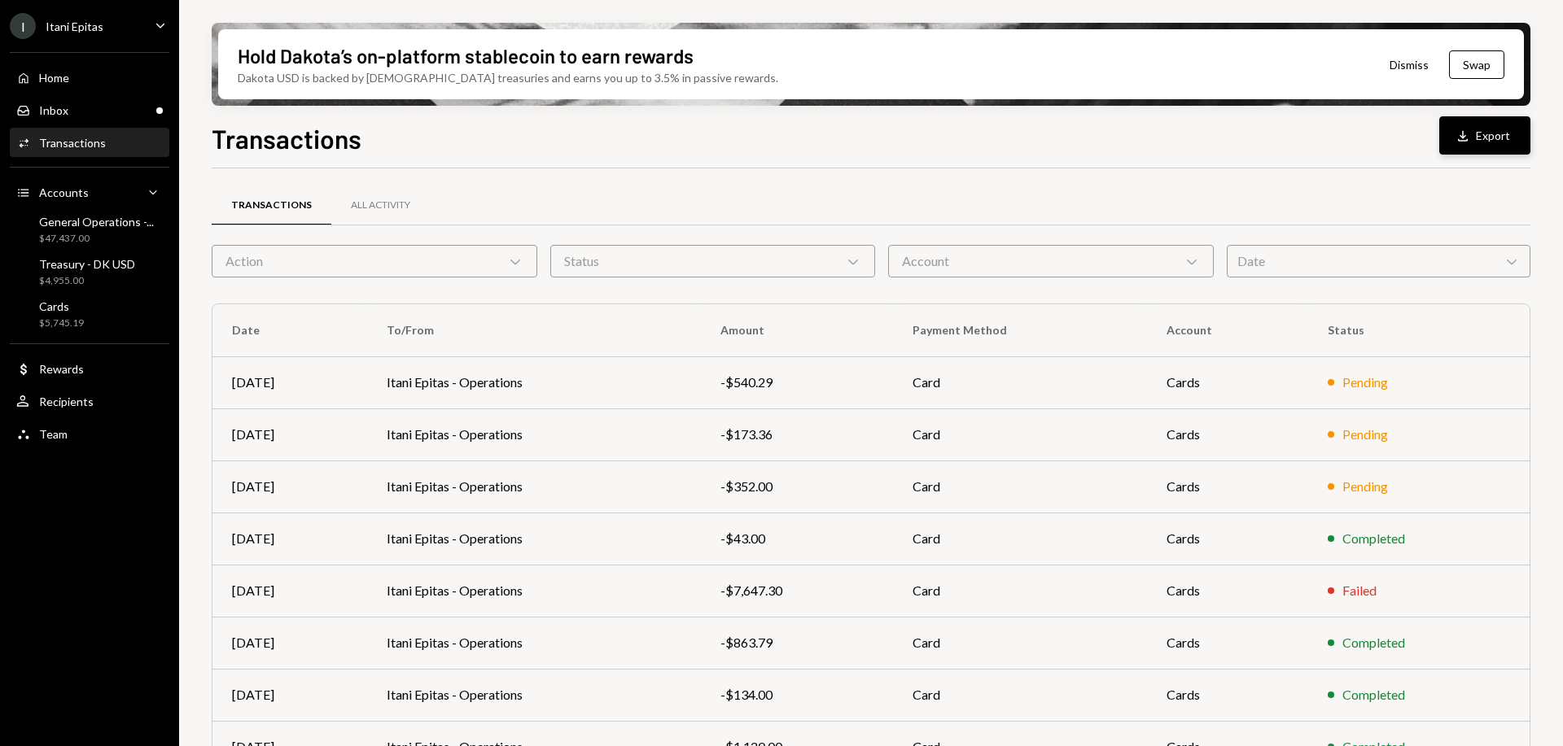
click at [1483, 133] on button "Download Export" at bounding box center [1484, 135] width 91 height 38
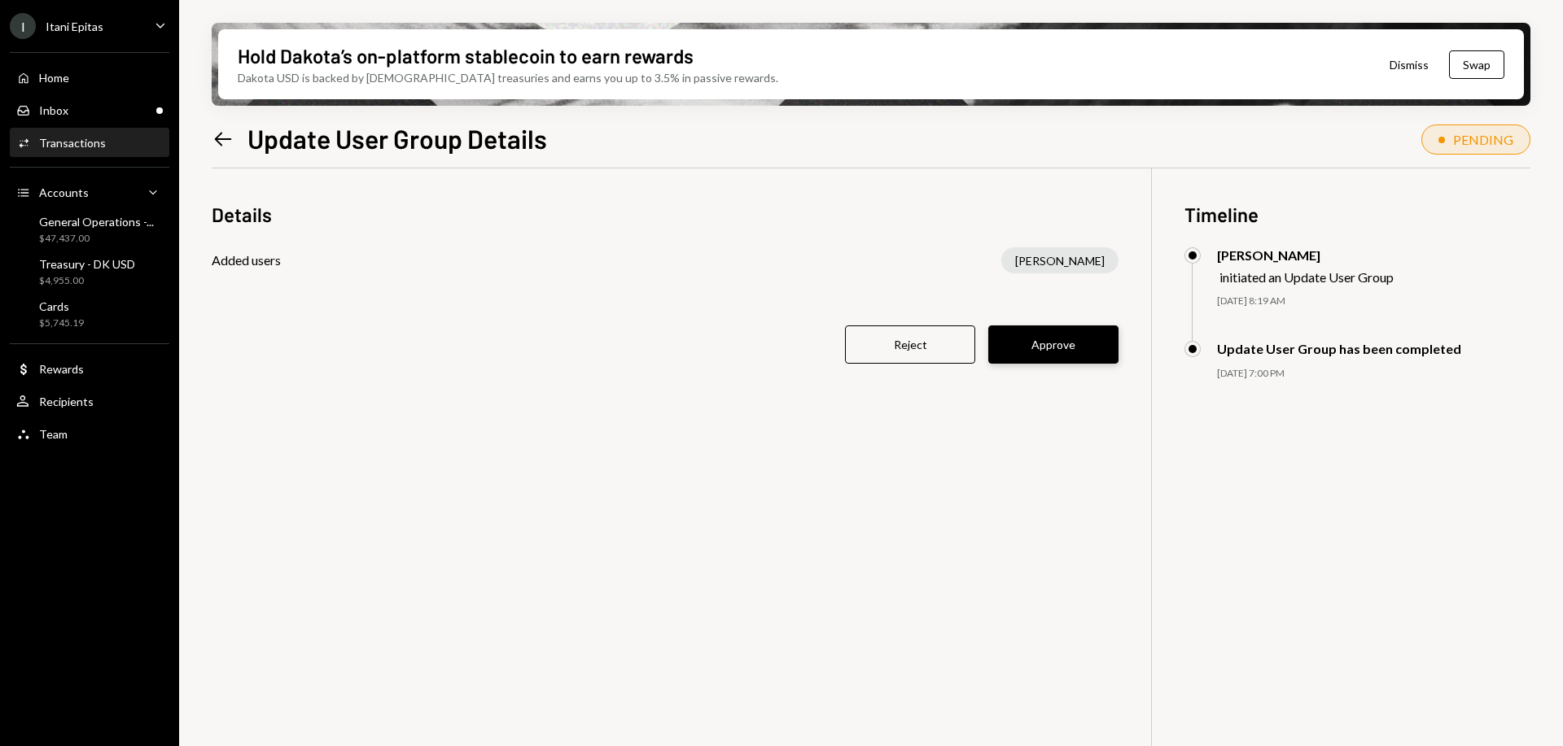
click at [1057, 347] on button "Approve" at bounding box center [1053, 345] width 130 height 38
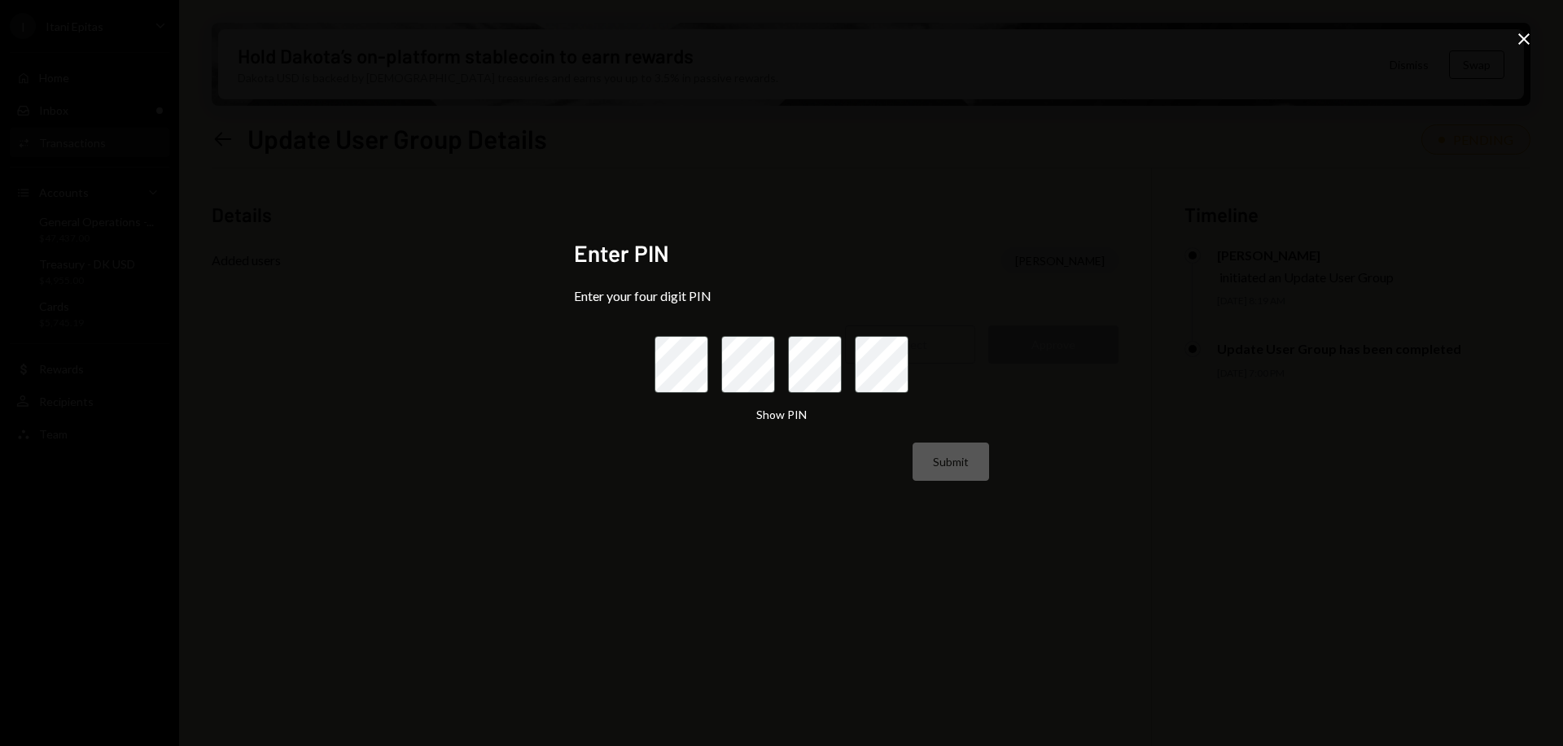
click at [1528, 34] on icon at bounding box center [1523, 38] width 11 height 11
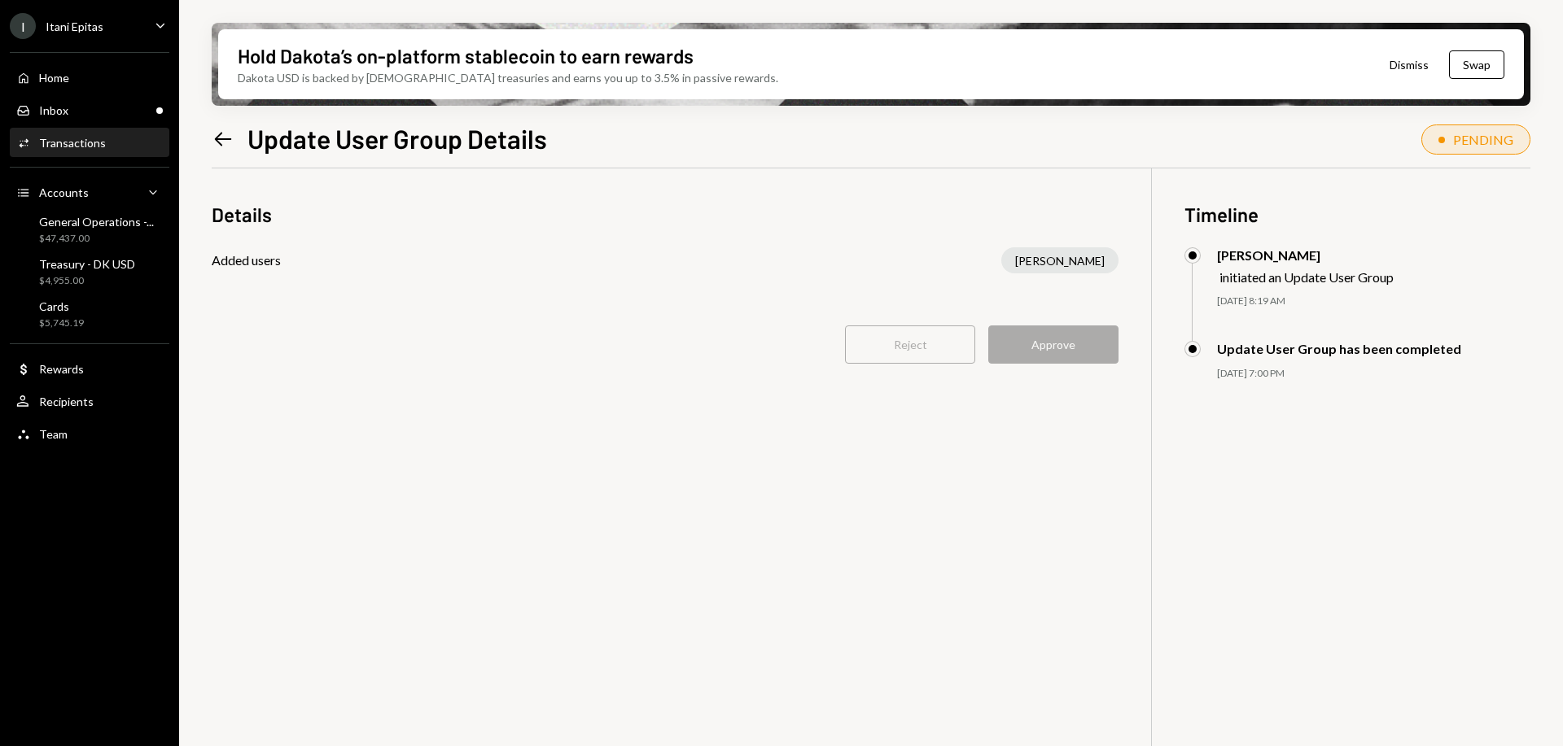
click at [1051, 345] on div "Reject Approve" at bounding box center [665, 345] width 907 height 38
click at [95, 106] on div "Inbox Inbox" at bounding box center [89, 110] width 147 height 15
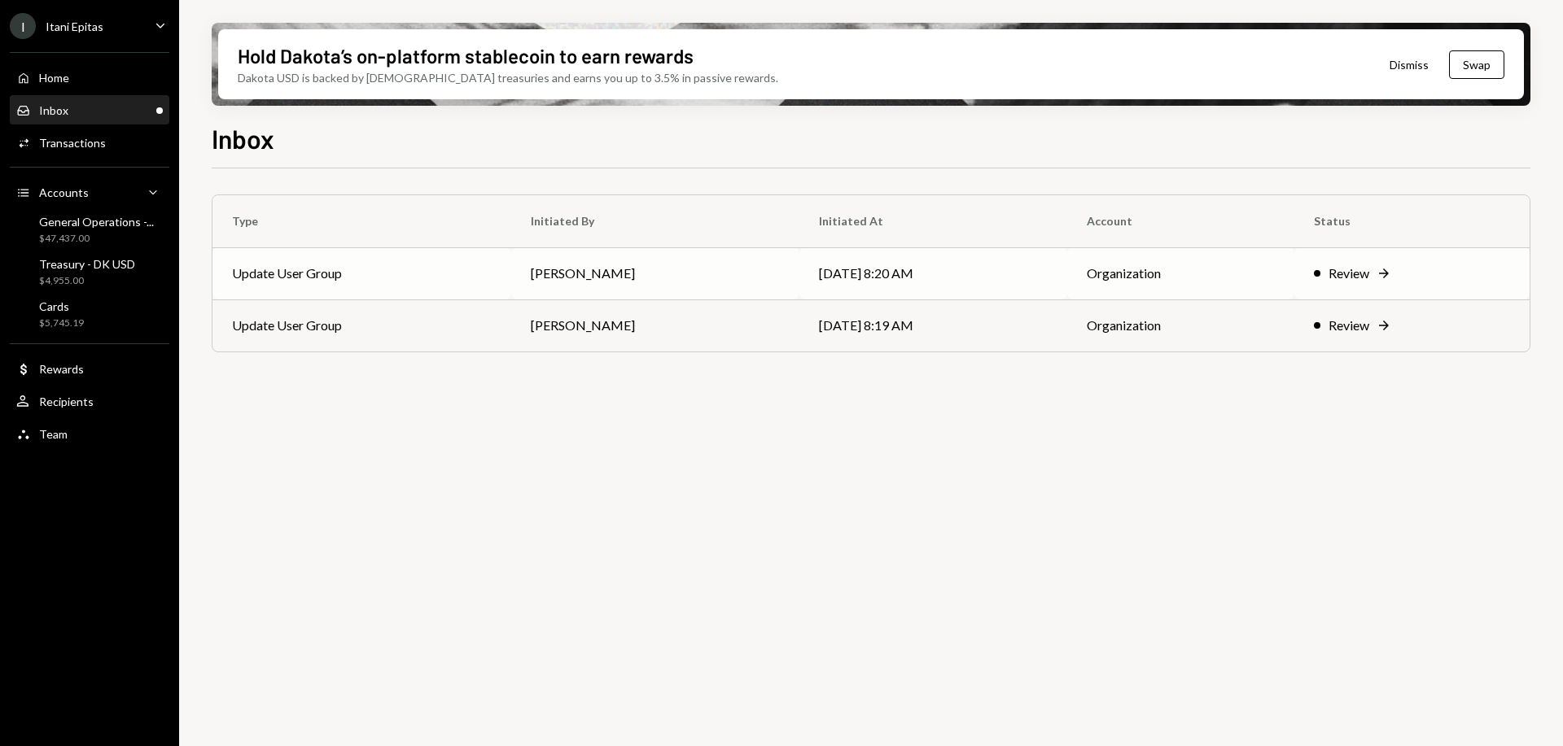
click at [1379, 271] on icon "Right Arrow" at bounding box center [1384, 273] width 16 height 16
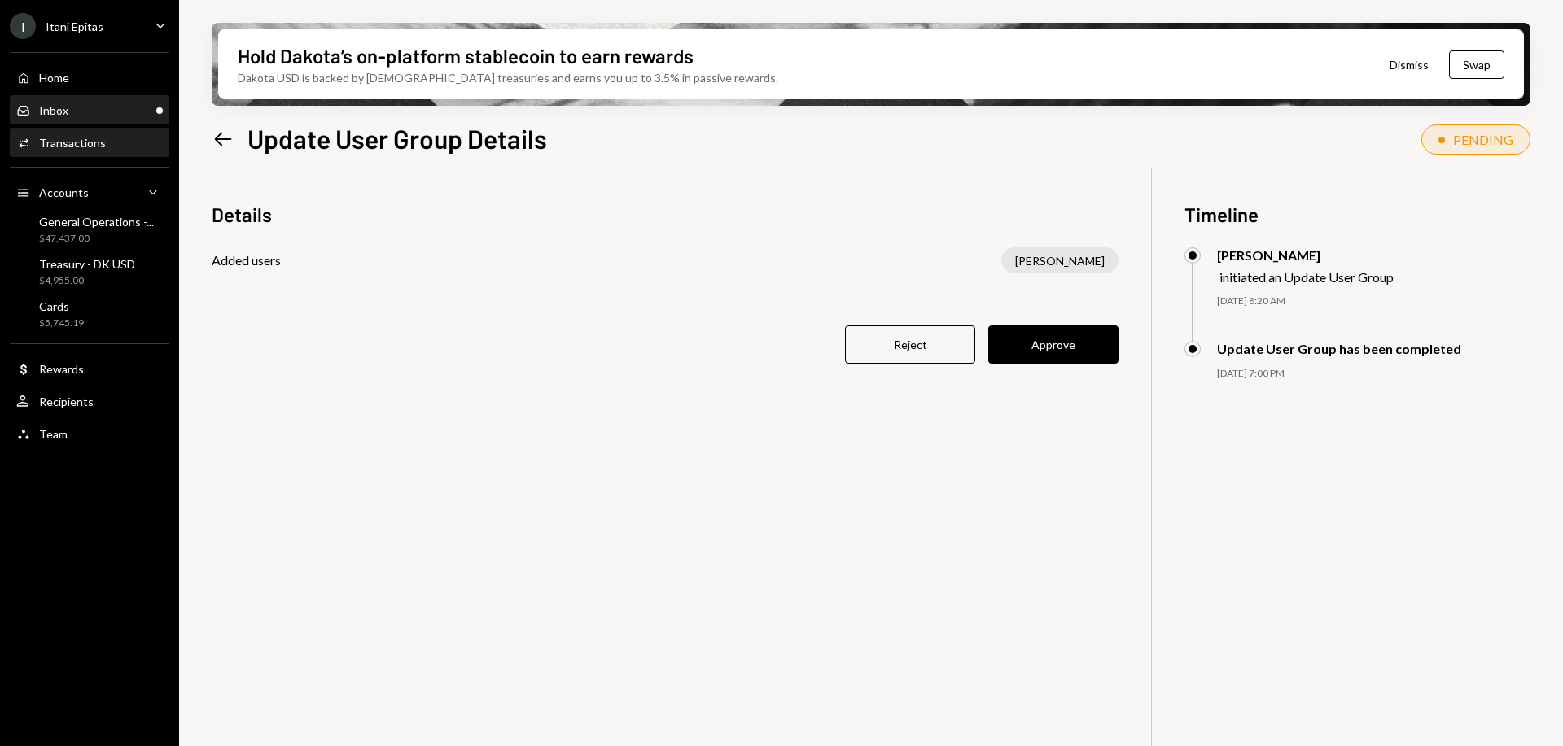
click at [73, 107] on div "Inbox Inbox" at bounding box center [89, 110] width 147 height 15
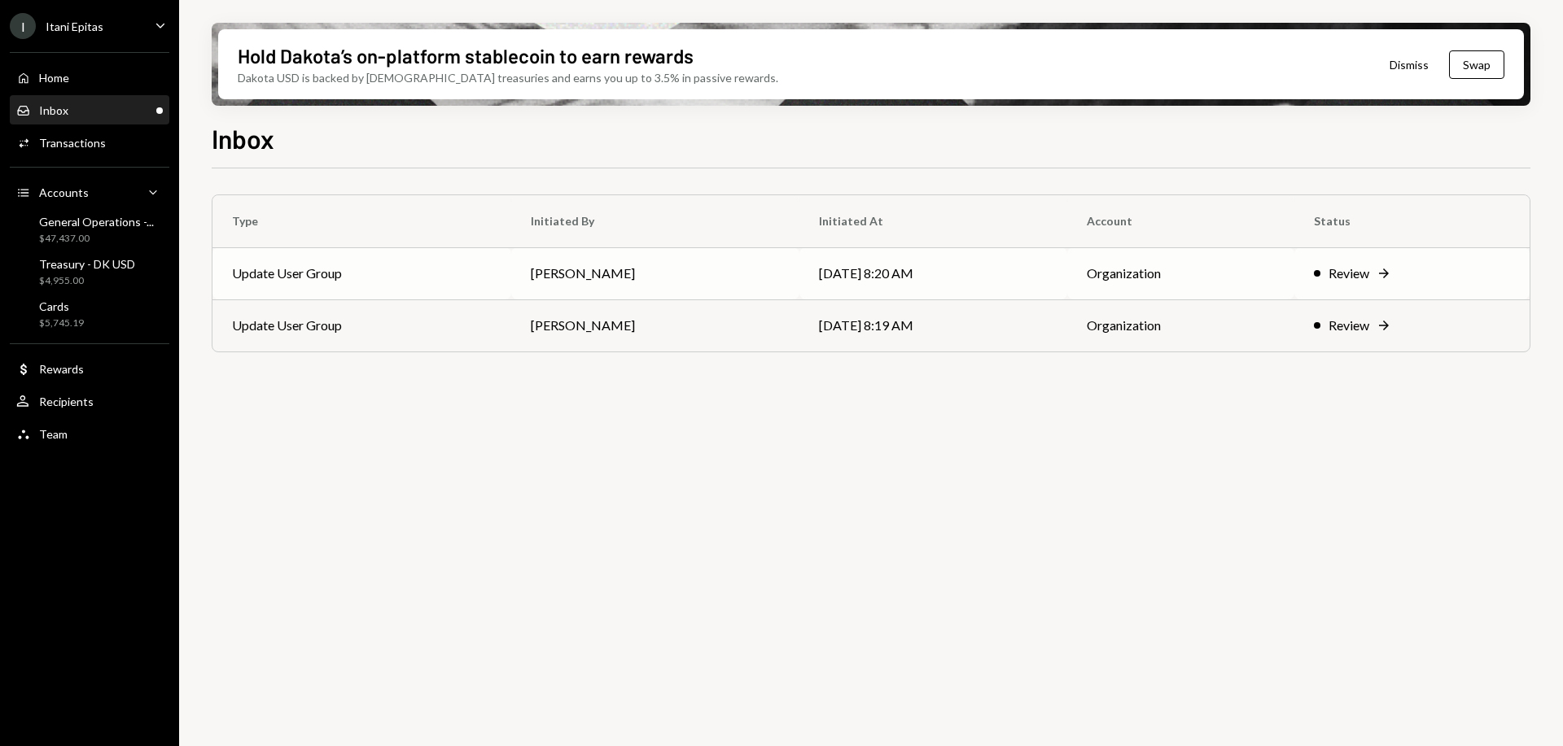
click at [1348, 279] on div "Review" at bounding box center [1348, 274] width 41 height 20
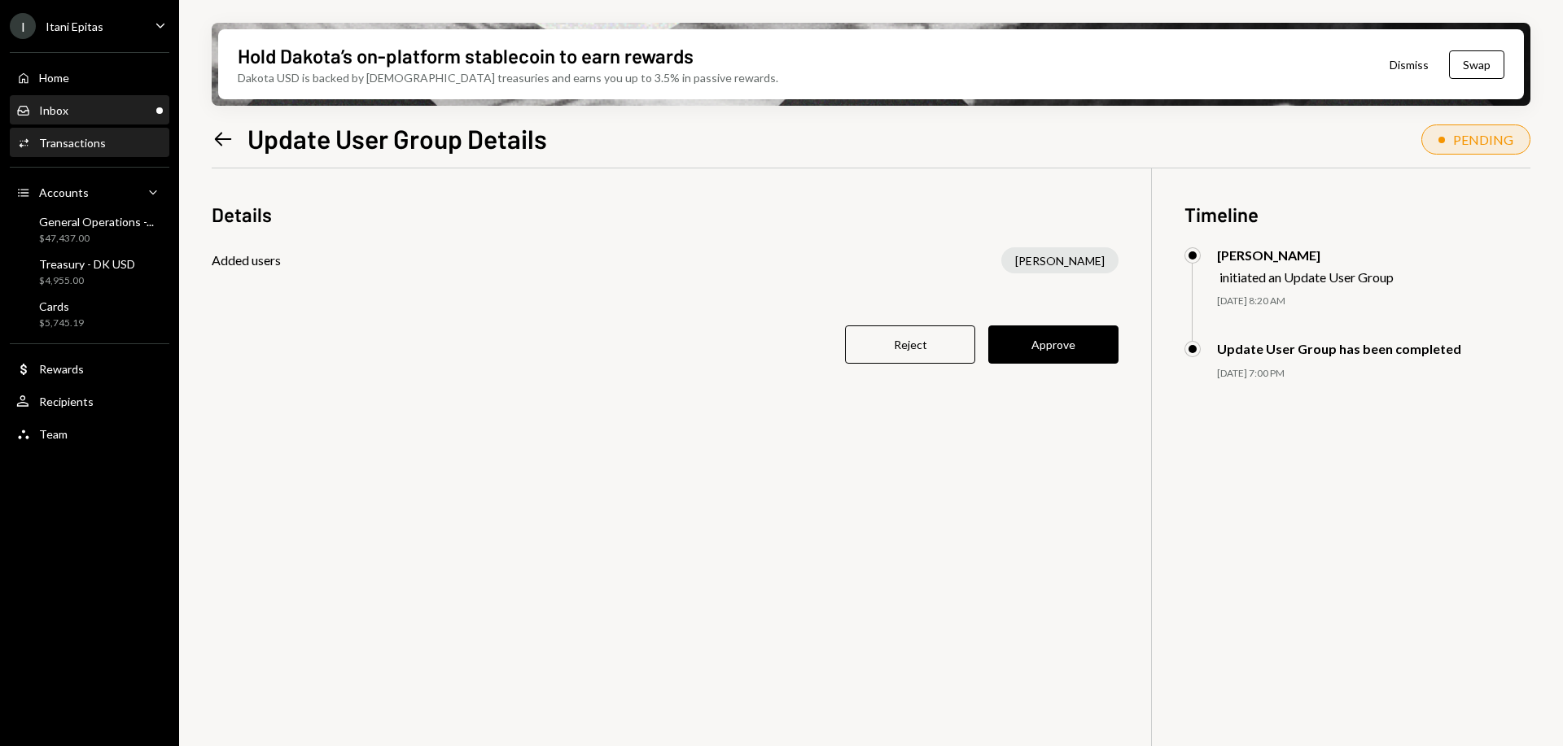
click at [86, 108] on div "Inbox Inbox" at bounding box center [89, 110] width 147 height 15
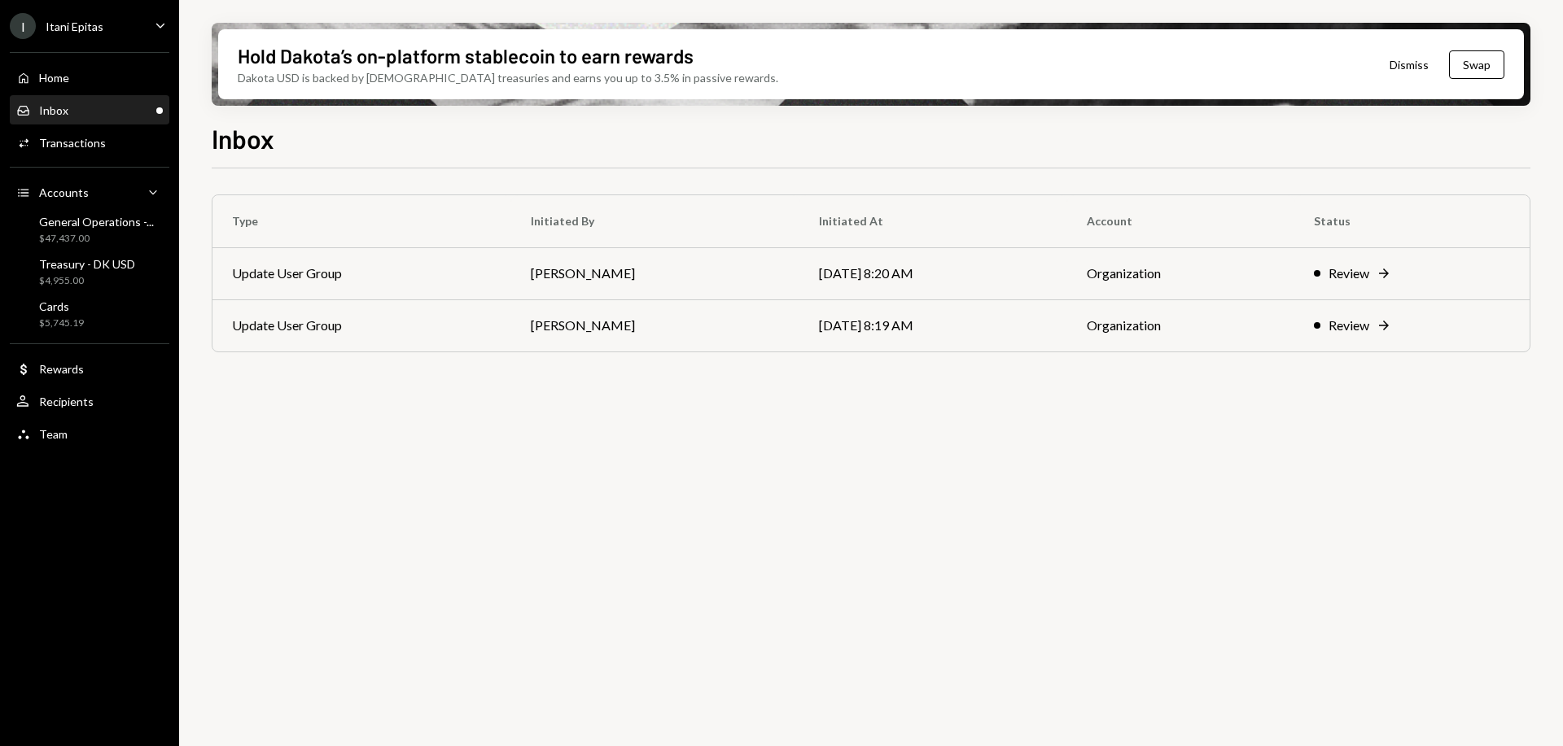
click at [1423, 61] on button "Dismiss" at bounding box center [1409, 65] width 80 height 38
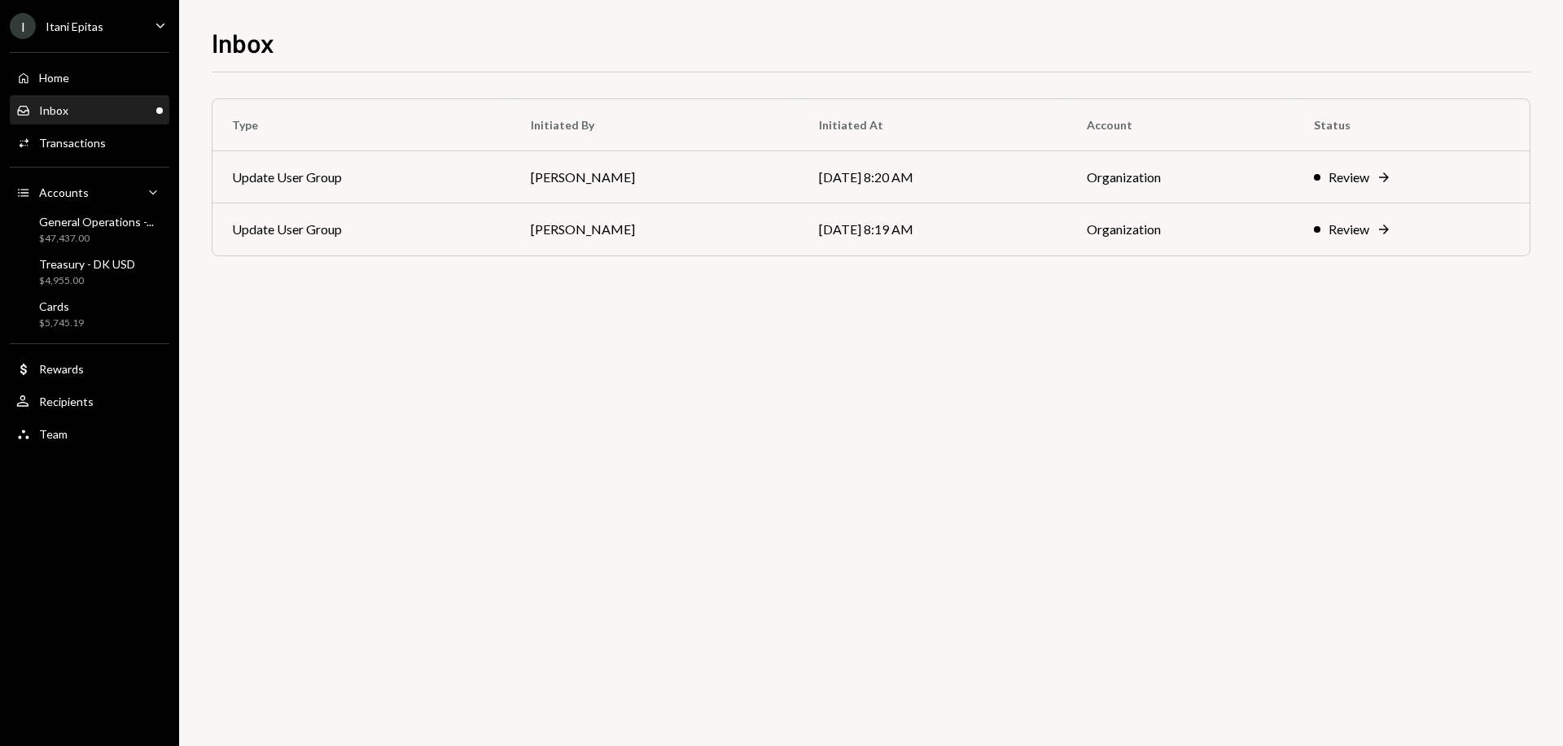
click at [86, 110] on div "Inbox Inbox" at bounding box center [89, 110] width 147 height 15
click at [72, 78] on div "Home Home" at bounding box center [89, 78] width 147 height 15
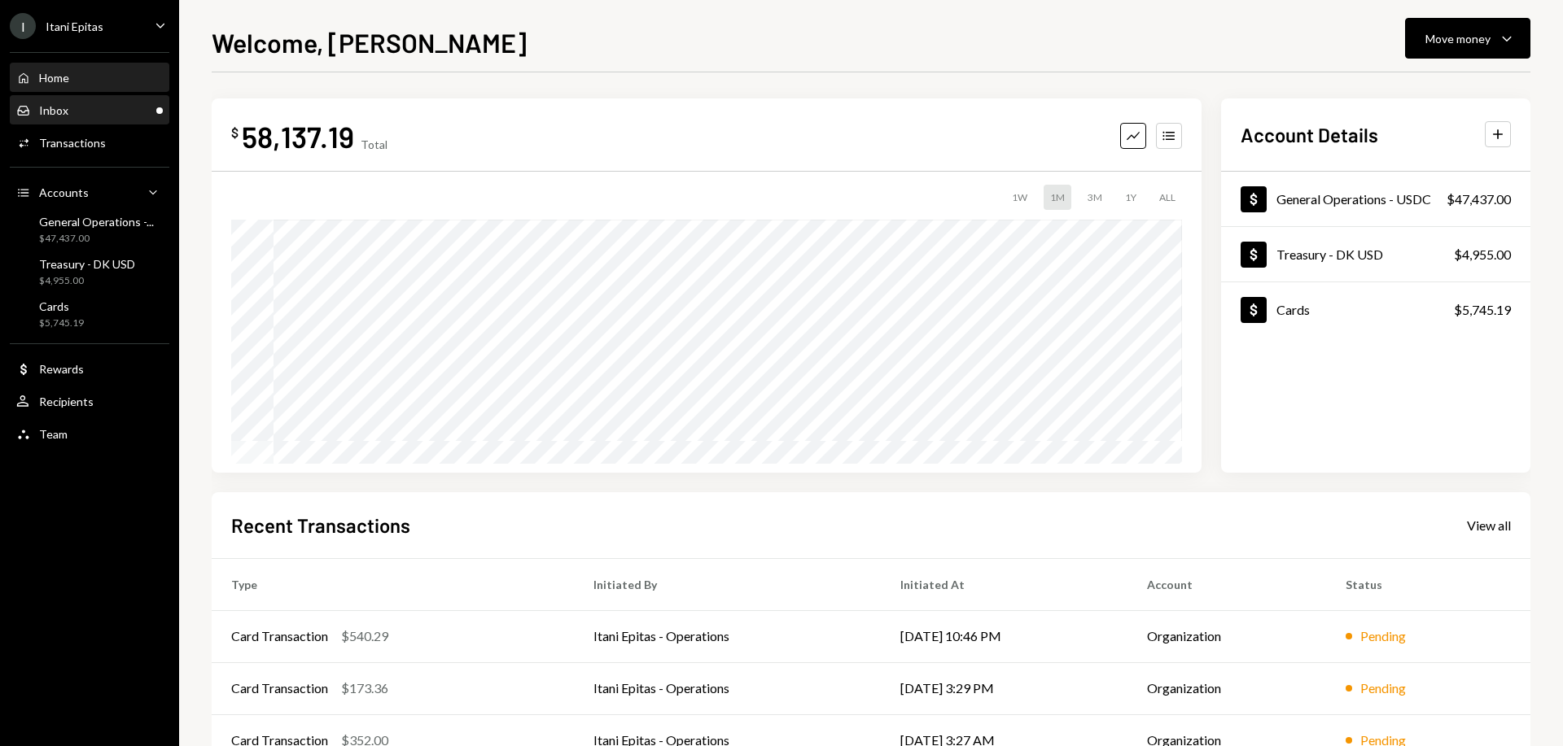
click at [61, 112] on div "Inbox" at bounding box center [53, 110] width 29 height 14
